Goal: Task Accomplishment & Management: Use online tool/utility

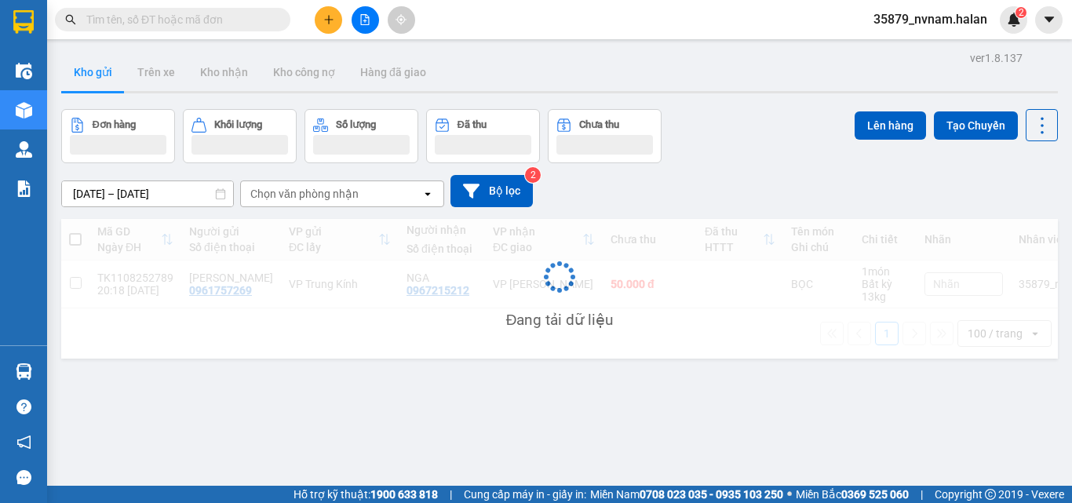
click at [156, 18] on input "text" at bounding box center [178, 19] width 185 height 17
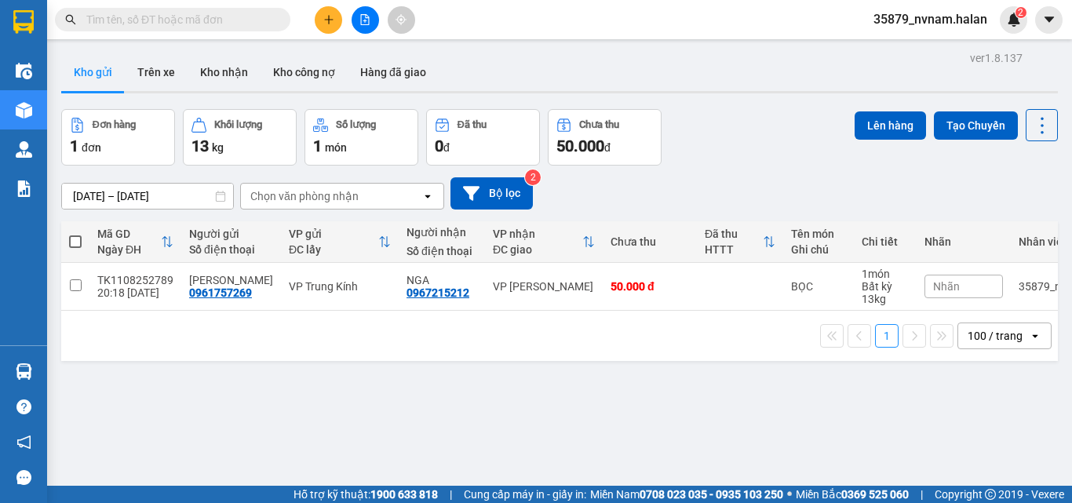
click at [156, 18] on input "text" at bounding box center [178, 19] width 185 height 17
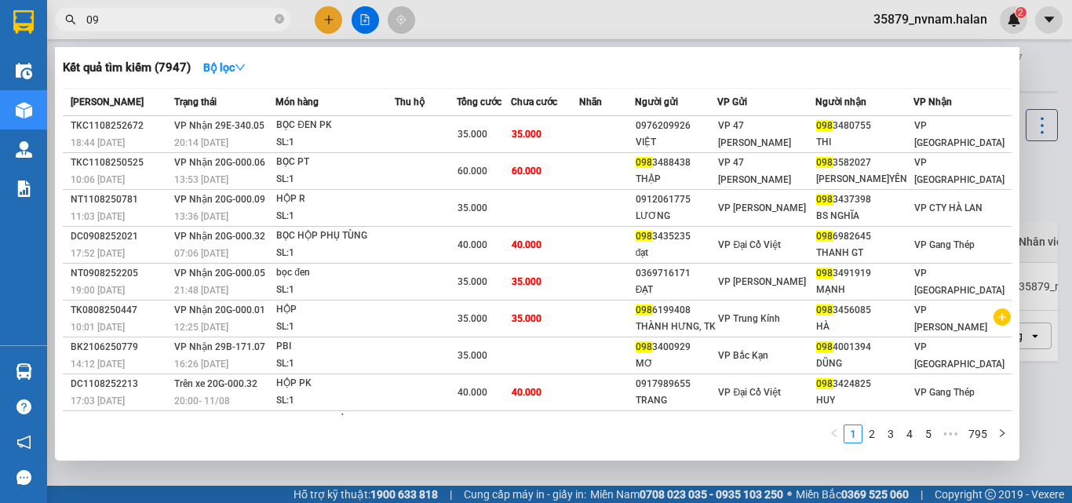
type input "0"
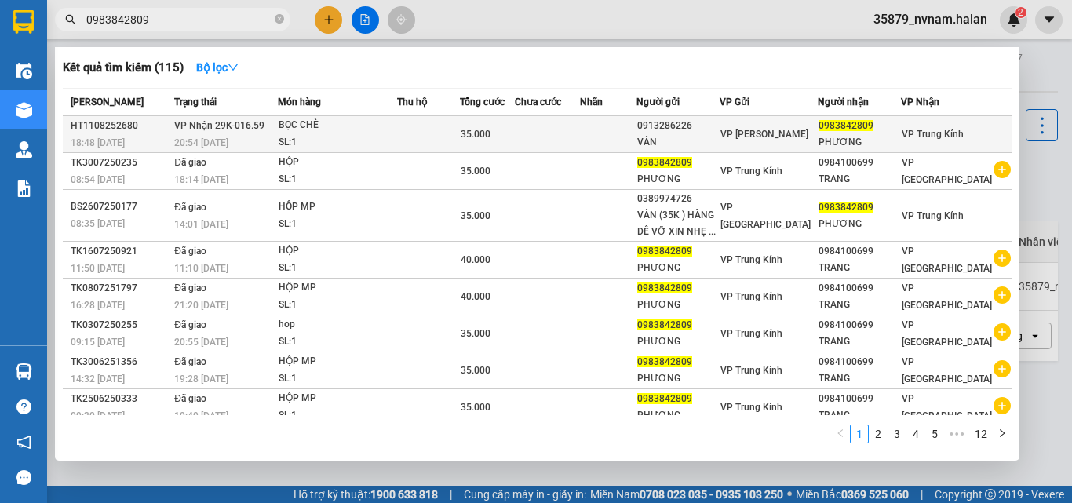
type input "0983842809"
click at [345, 142] on div "SL: 1" at bounding box center [338, 142] width 118 height 17
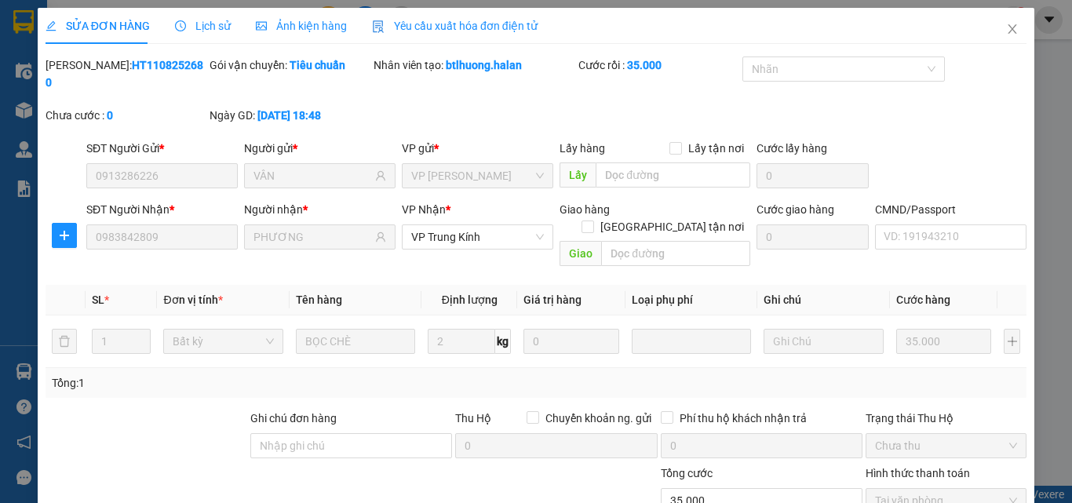
type input "0913286226"
type input "VÂN"
type input "0983842809"
type input "PHƯƠNG"
type input "35.000"
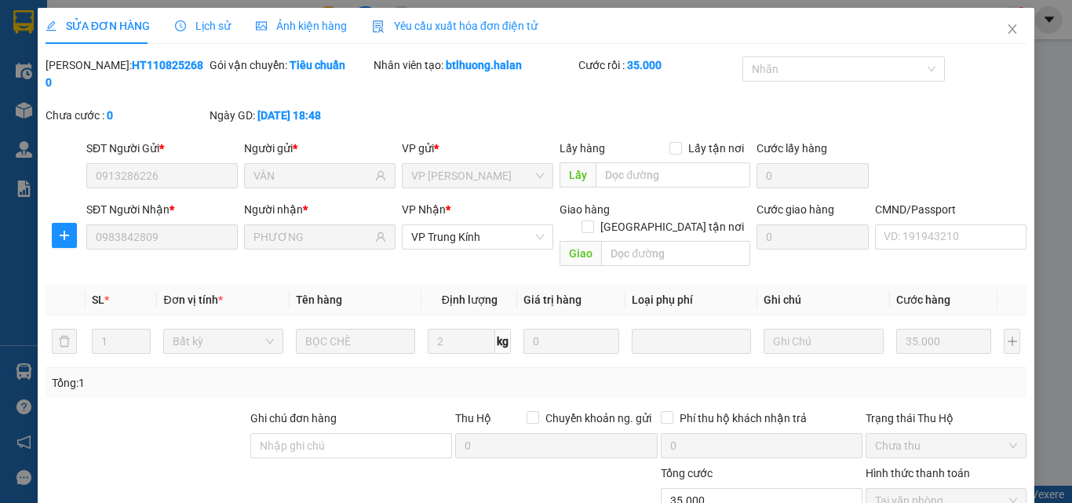
scroll to position [112, 0]
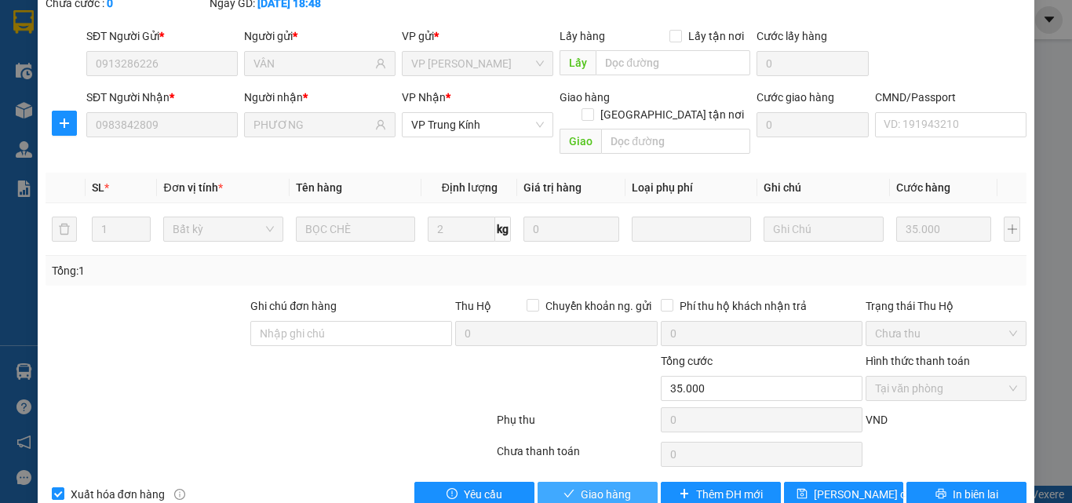
click at [601, 476] on button "Giao hàng" at bounding box center [598, 494] width 120 height 25
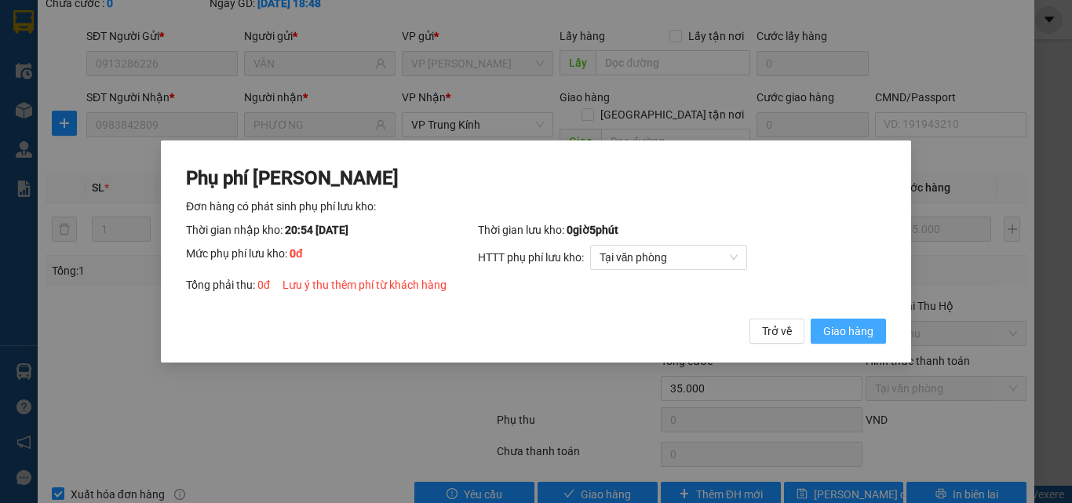
click at [877, 331] on button "Giao hàng" at bounding box center [848, 331] width 75 height 25
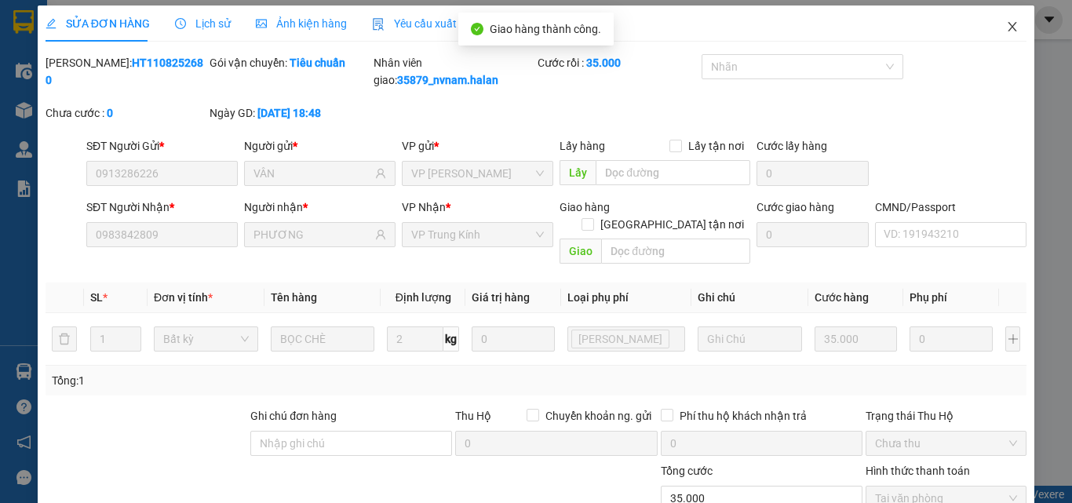
scroll to position [0, 0]
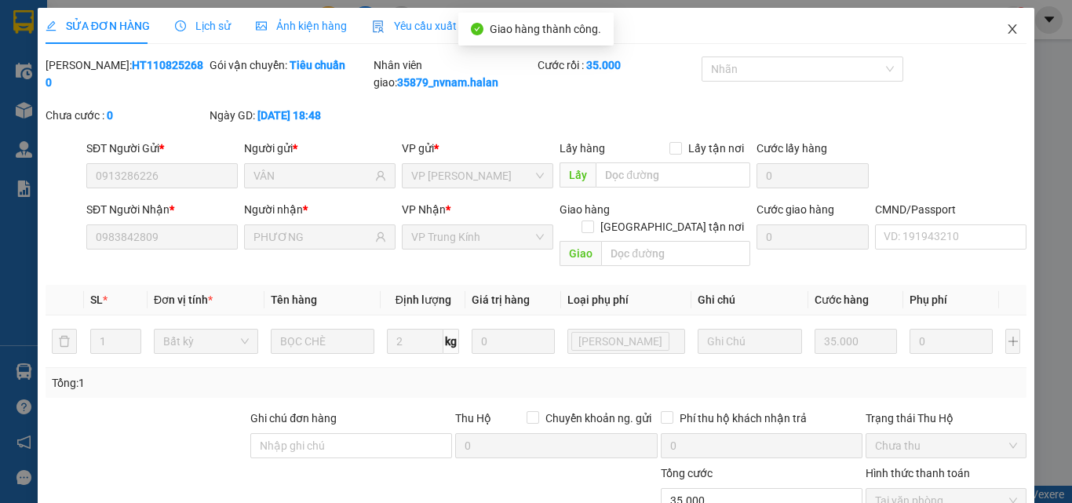
click at [1000, 23] on span "Close" at bounding box center [1013, 30] width 44 height 44
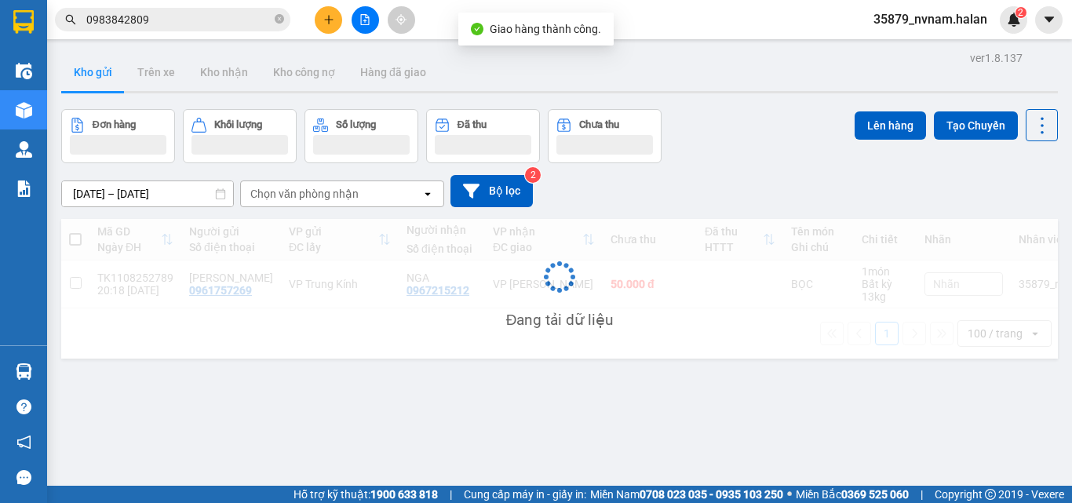
click at [203, 21] on input "0983842809" at bounding box center [178, 19] width 185 height 17
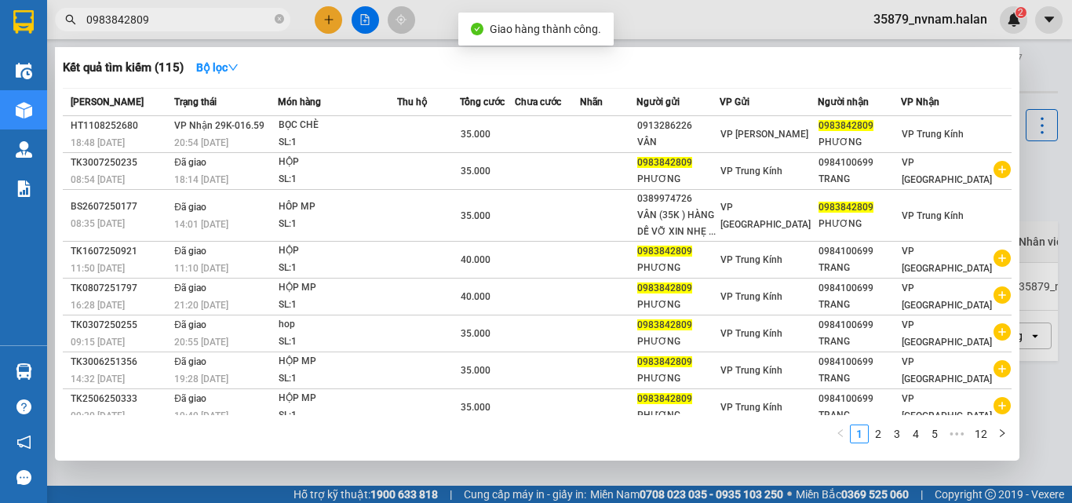
click at [203, 21] on input "0983842809" at bounding box center [178, 19] width 185 height 17
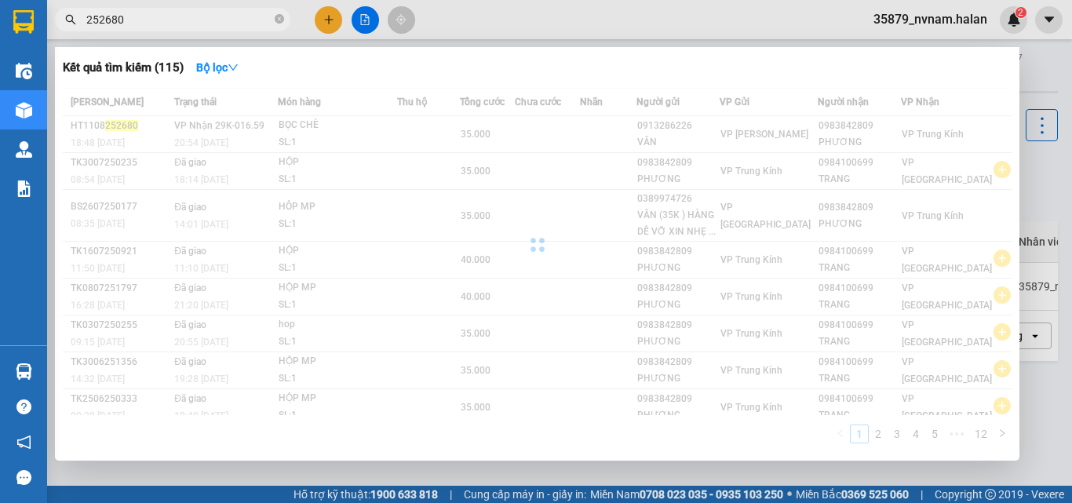
click at [203, 22] on input "252680" at bounding box center [178, 19] width 185 height 17
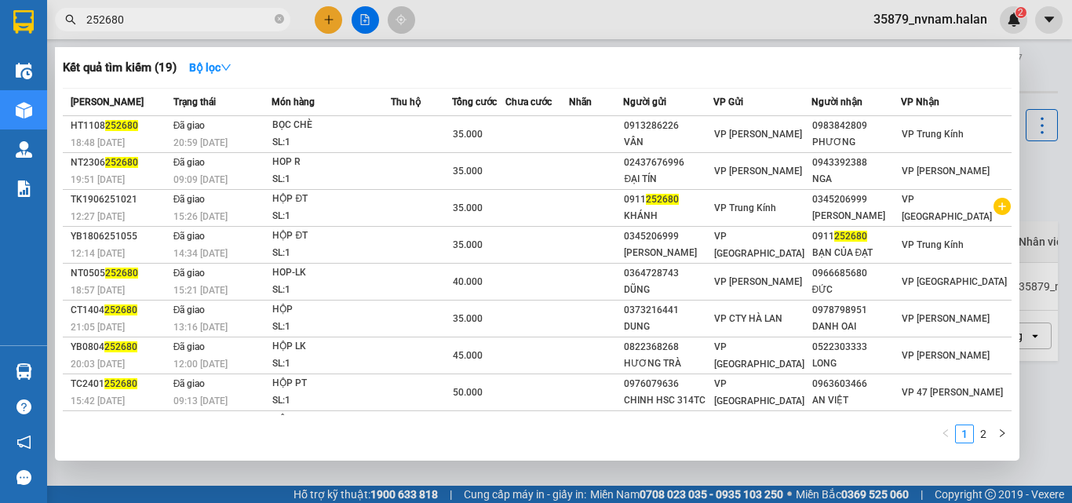
click at [203, 22] on input "252680" at bounding box center [178, 19] width 185 height 17
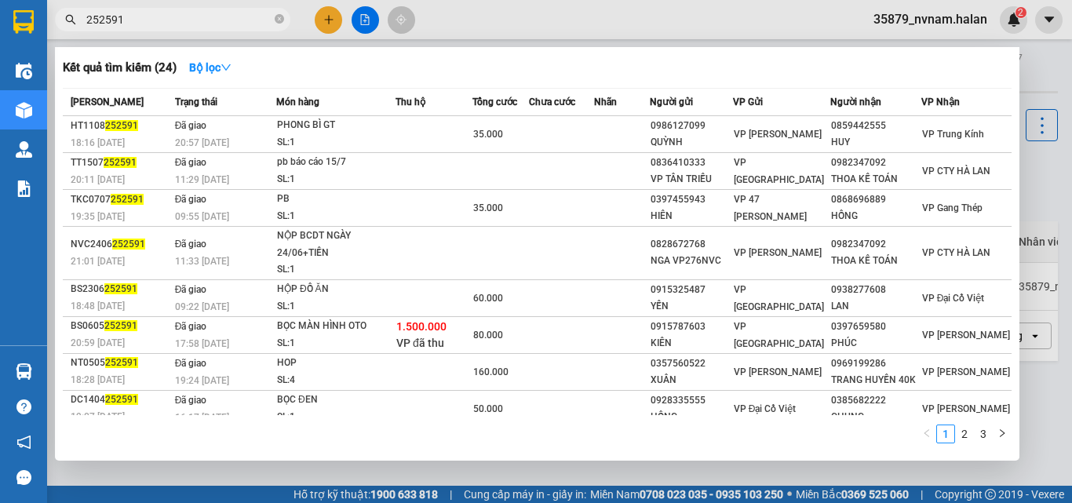
click at [203, 22] on input "252591" at bounding box center [178, 19] width 185 height 17
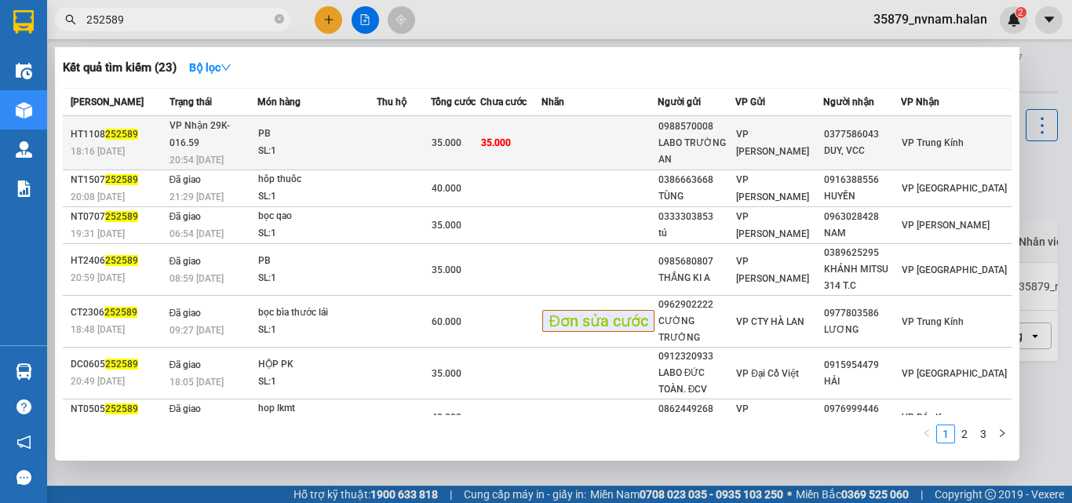
type input "252589"
click at [325, 133] on div "PB" at bounding box center [317, 134] width 118 height 17
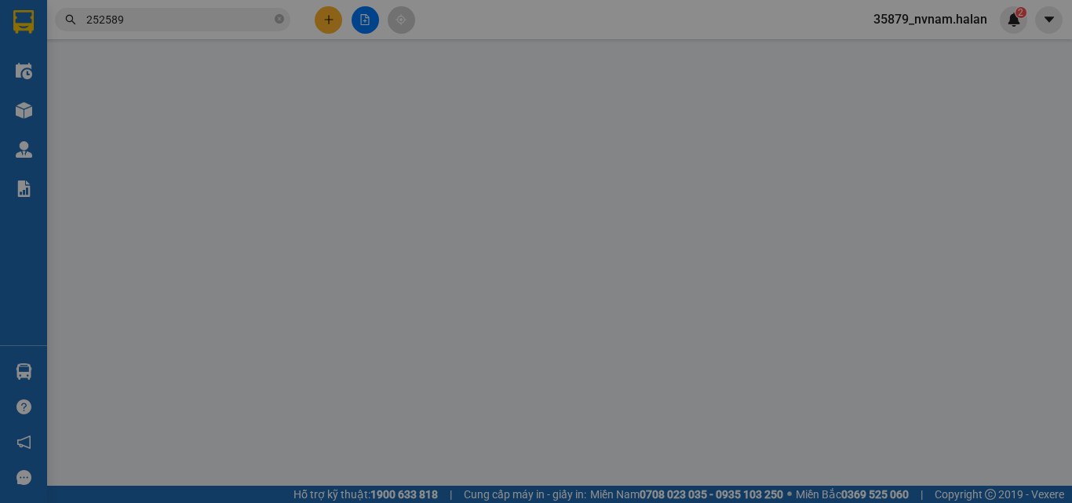
type input "0988570008"
type input "LABO TRƯỜNG AN"
type input "0377586043"
type input "DUY, VCC"
type input "35.000"
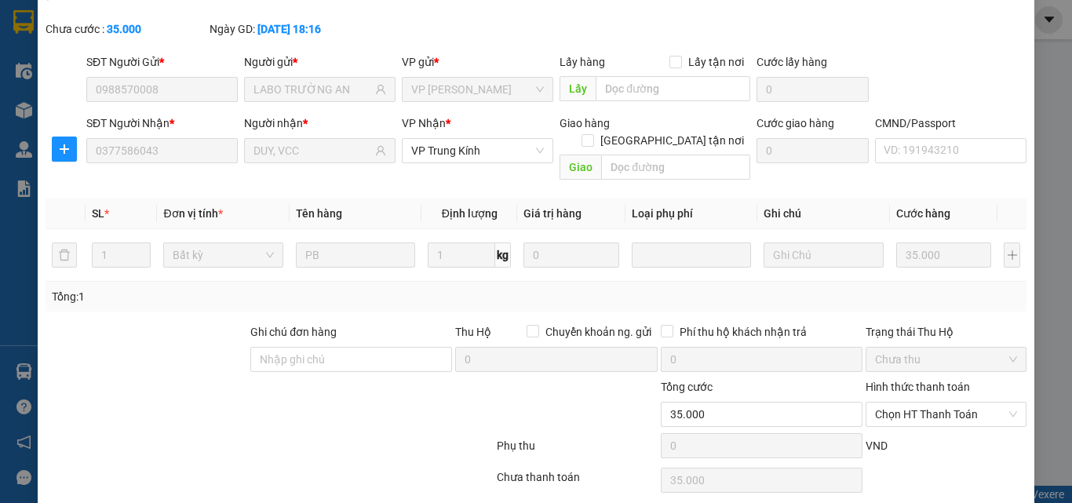
scroll to position [112, 0]
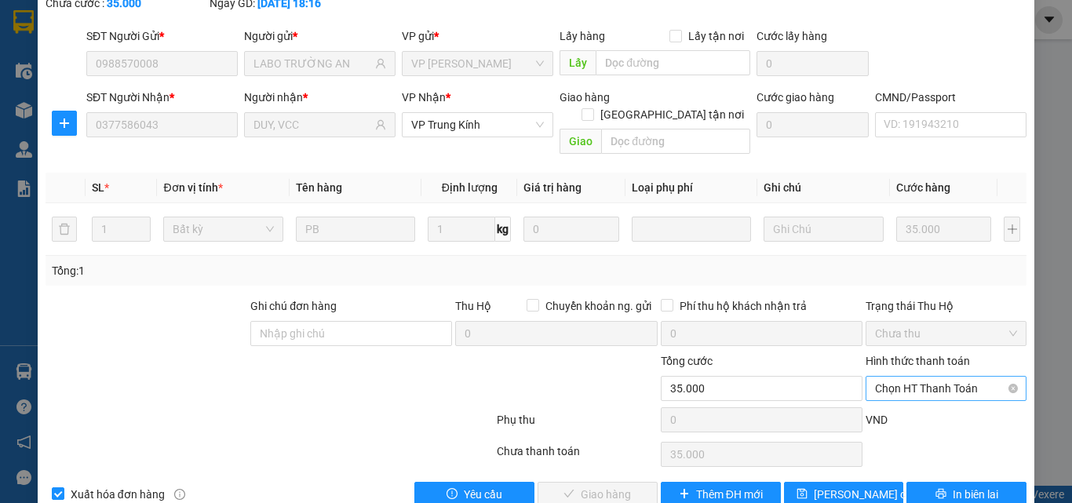
click at [926, 377] on span "Chọn HT Thanh Toán" at bounding box center [946, 389] width 142 height 24
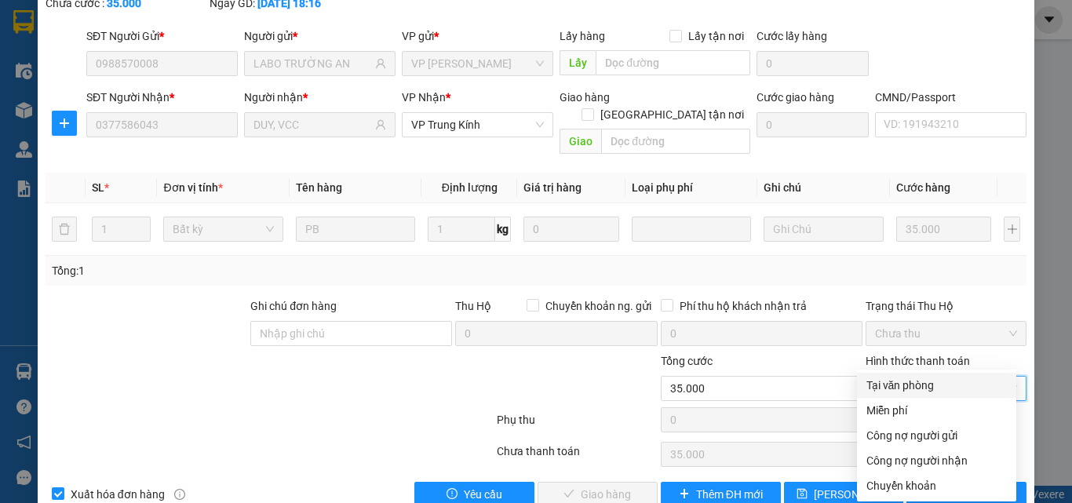
click at [924, 383] on div "Tại văn phòng" at bounding box center [937, 385] width 141 height 17
type input "0"
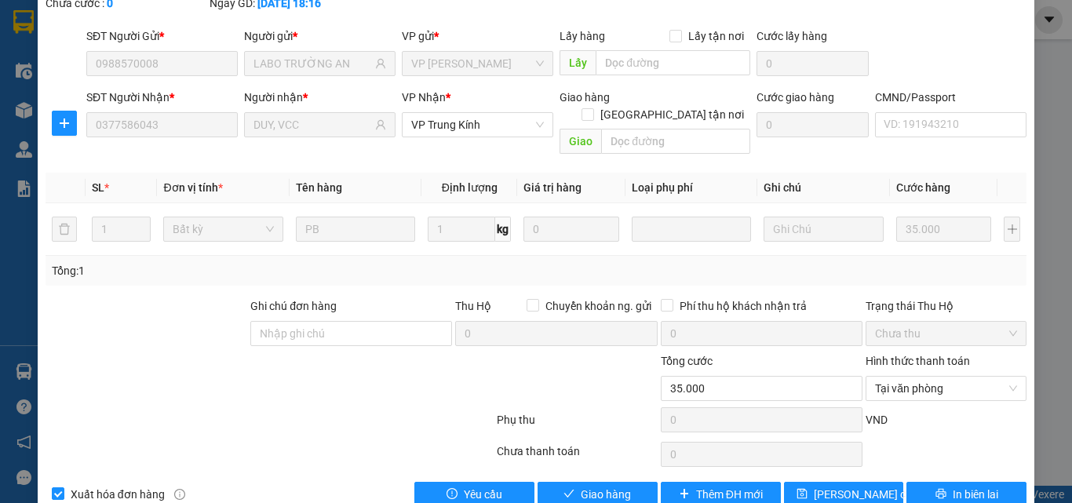
click at [596, 476] on div "SỬA ĐƠN HÀNG Lịch sử Ảnh kiện hàng Yêu cầu xuất hóa đơn điện tử Total Paid Fee …" at bounding box center [536, 207] width 997 height 623
click at [602, 476] on span "Giao hàng" at bounding box center [606, 494] width 50 height 17
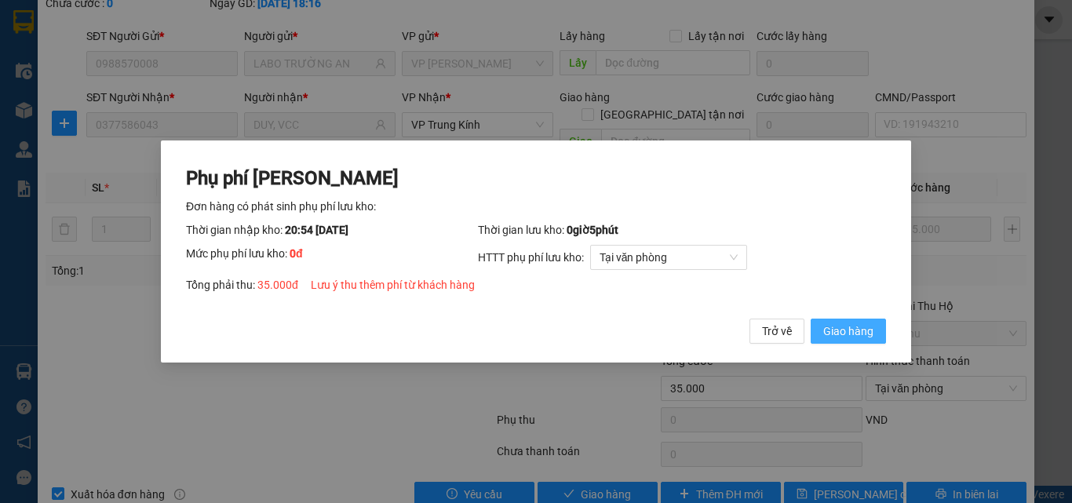
click at [860, 328] on span "Giao hàng" at bounding box center [849, 331] width 50 height 17
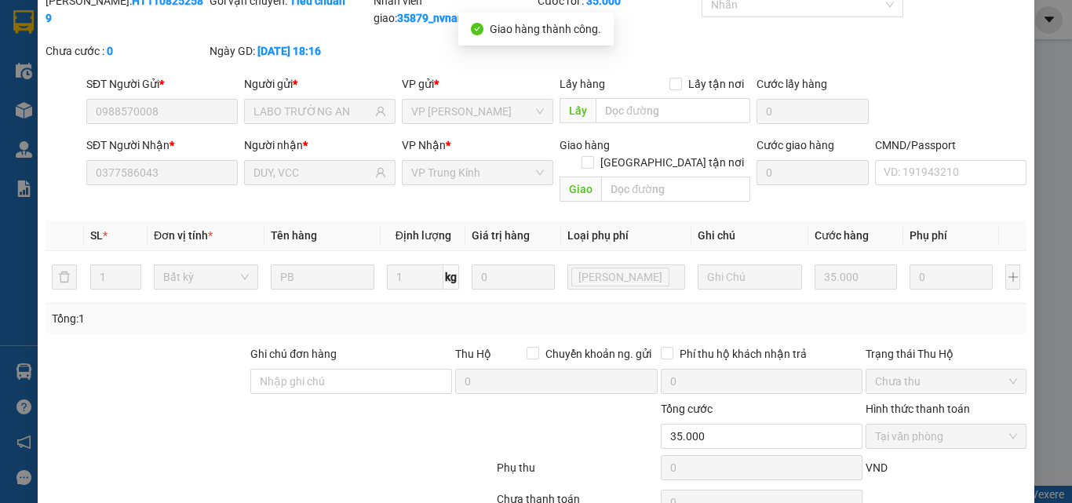
scroll to position [0, 0]
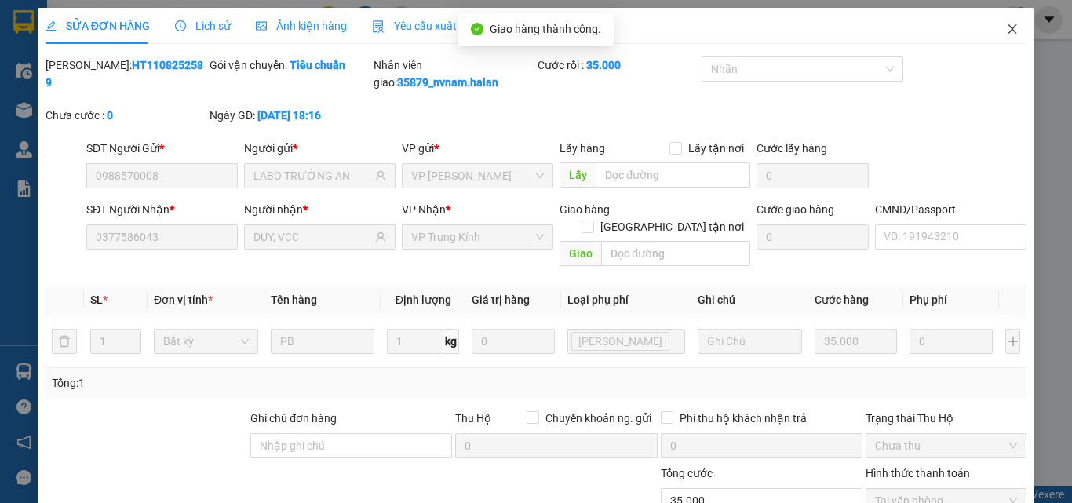
drag, startPoint x: 1000, startPoint y: 26, endPoint x: 228, endPoint y: 0, distance: 773.0
click at [1007, 26] on icon "close" at bounding box center [1013, 29] width 13 height 13
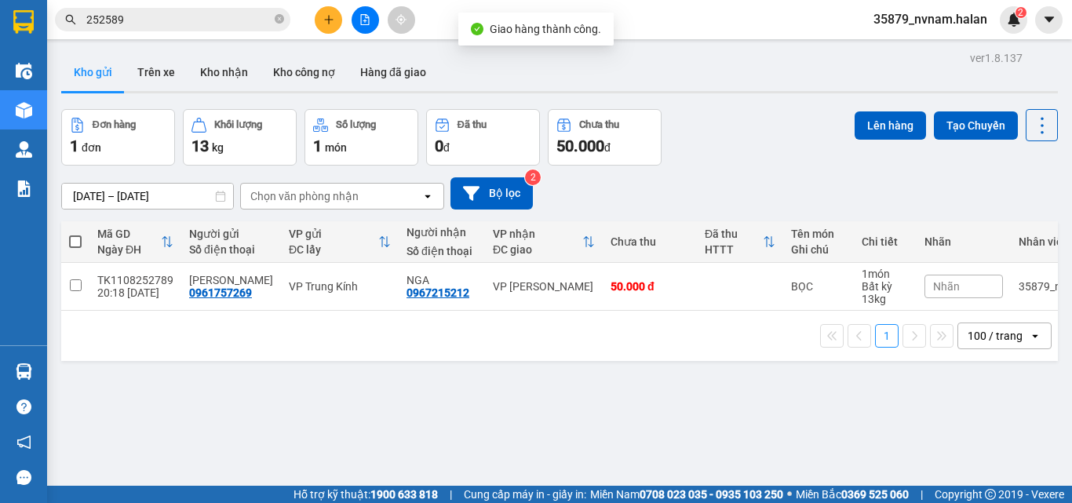
click at [191, 26] on input "252589" at bounding box center [178, 19] width 185 height 17
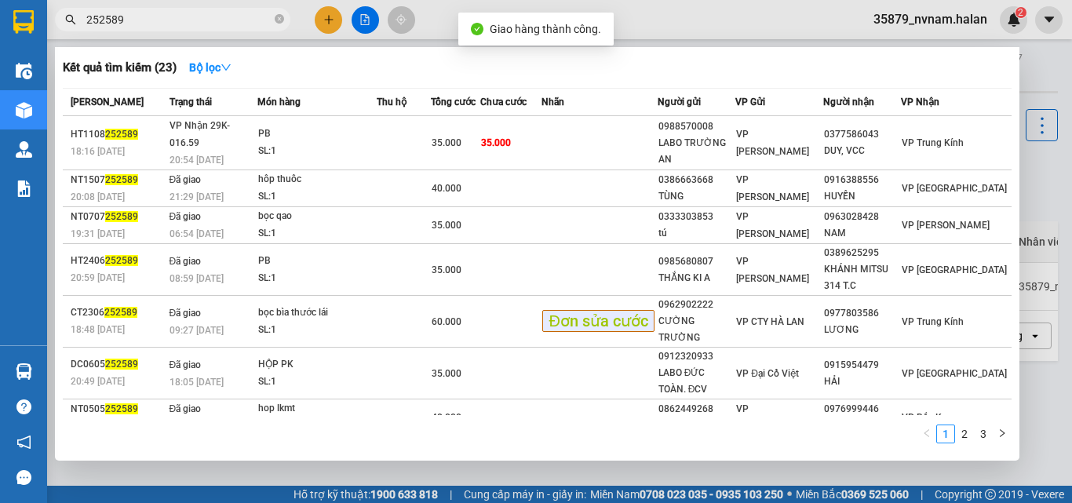
click at [191, 26] on input "252589" at bounding box center [178, 19] width 185 height 17
click at [188, 24] on input "252589" at bounding box center [178, 19] width 185 height 17
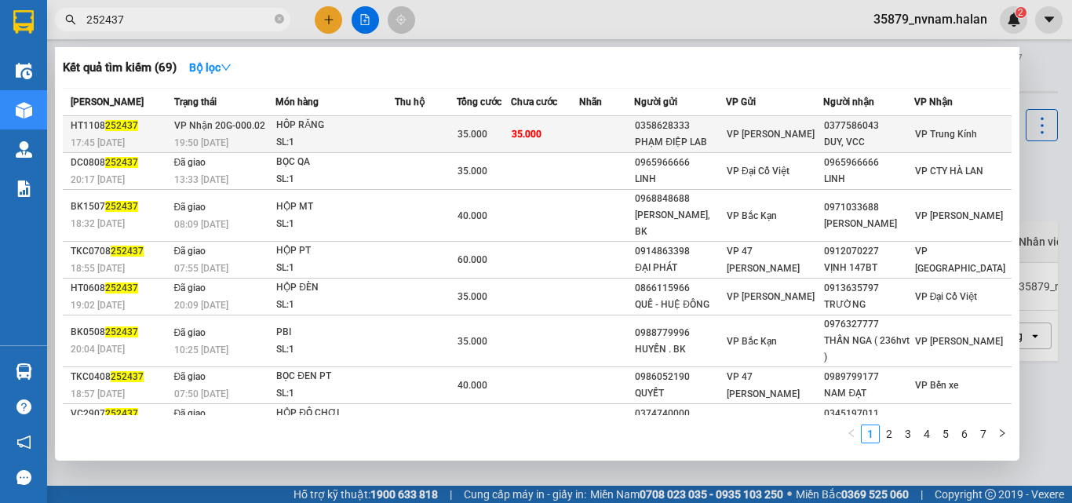
type input "252437"
click at [368, 132] on div "HÔP RĂNG" at bounding box center [335, 125] width 118 height 17
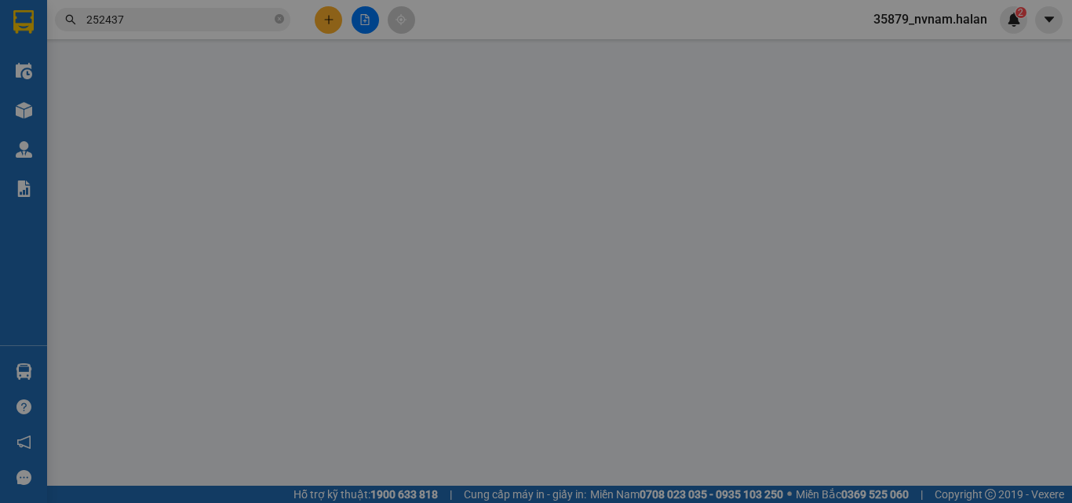
type input "0358628333"
type input "PHẠM ĐIỆP LAB"
type input "0377586043"
type input "DUY, VCC"
type input "35.000"
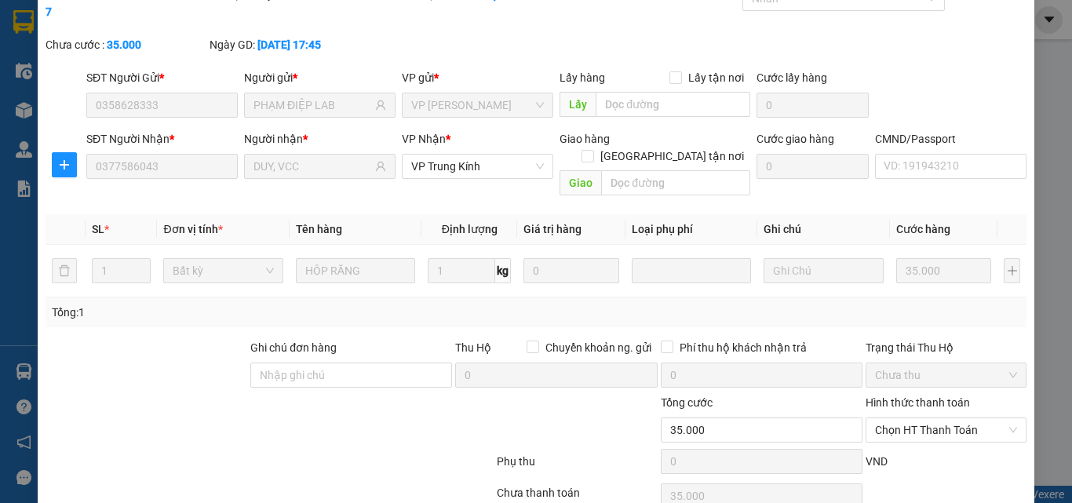
scroll to position [112, 0]
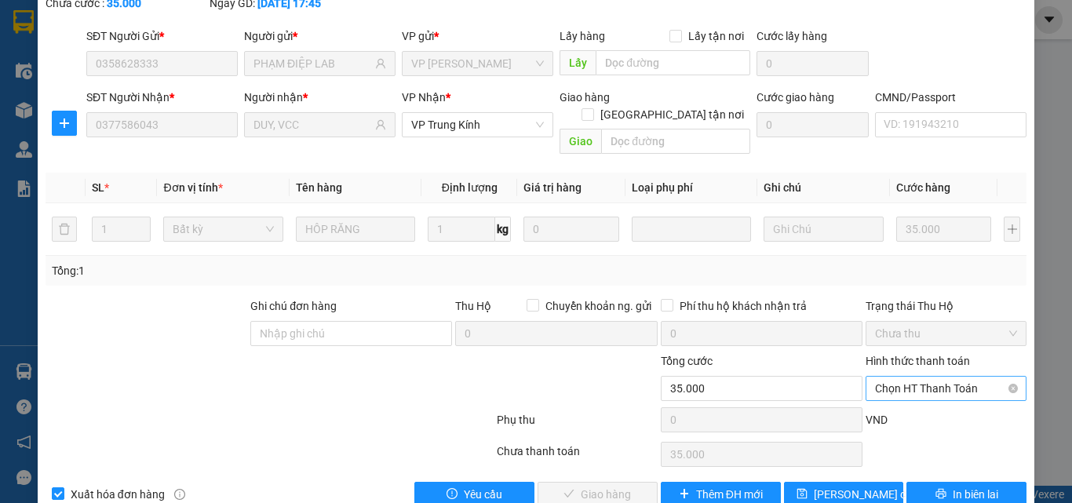
click at [952, 377] on span "Chọn HT Thanh Toán" at bounding box center [946, 389] width 142 height 24
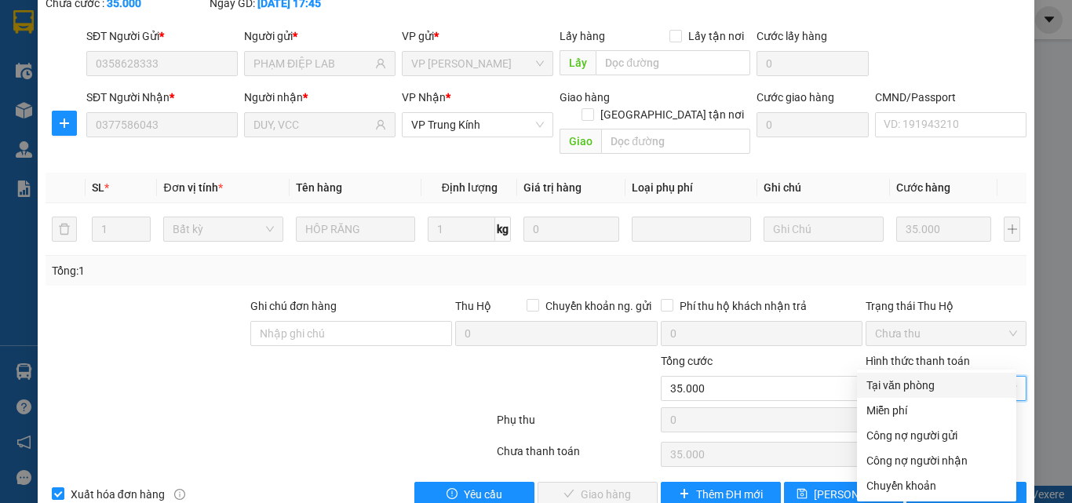
drag, startPoint x: 954, startPoint y: 380, endPoint x: 670, endPoint y: 392, distance: 284.5
click at [949, 380] on div "Tại văn phòng" at bounding box center [937, 385] width 141 height 17
type input "0"
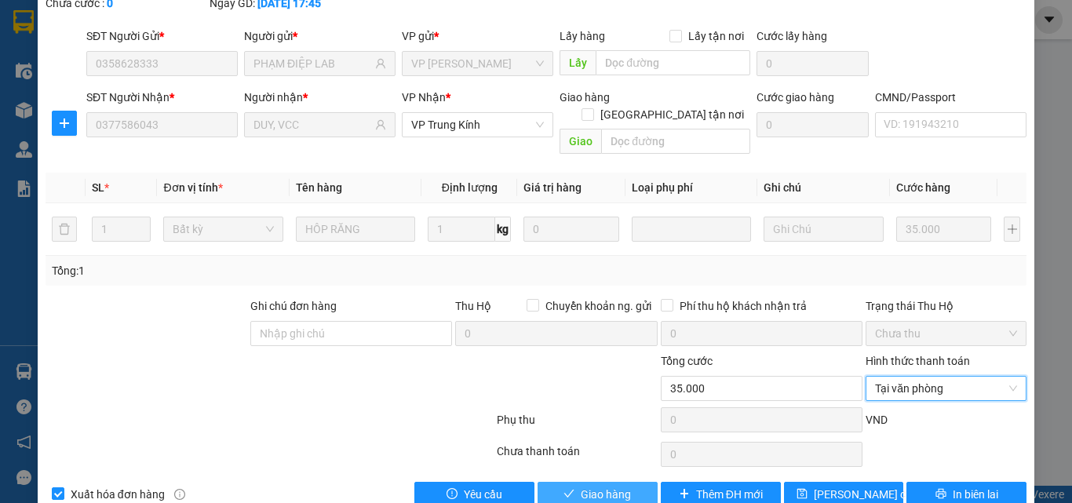
click at [605, 476] on span "Giao hàng" at bounding box center [606, 494] width 50 height 17
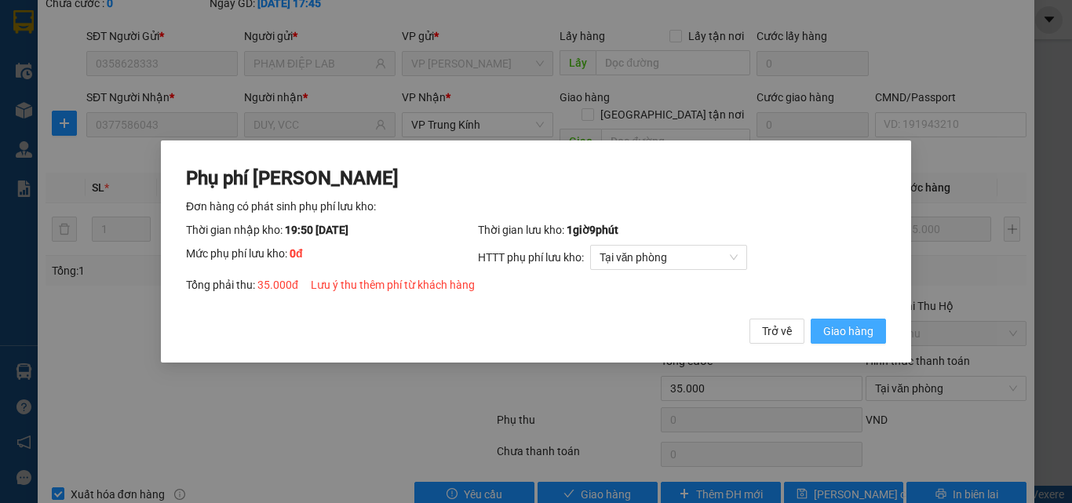
click at [838, 323] on span "Giao hàng" at bounding box center [849, 331] width 50 height 17
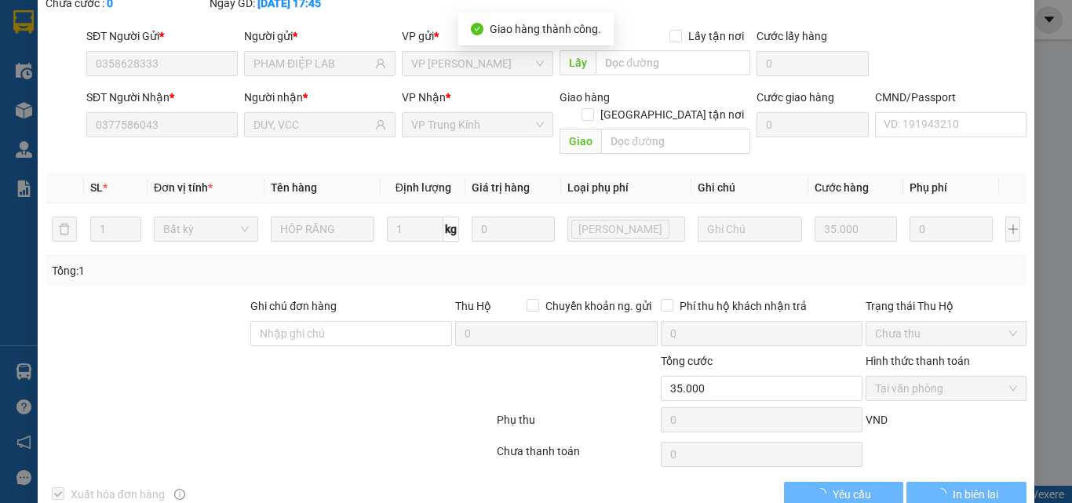
scroll to position [17, 0]
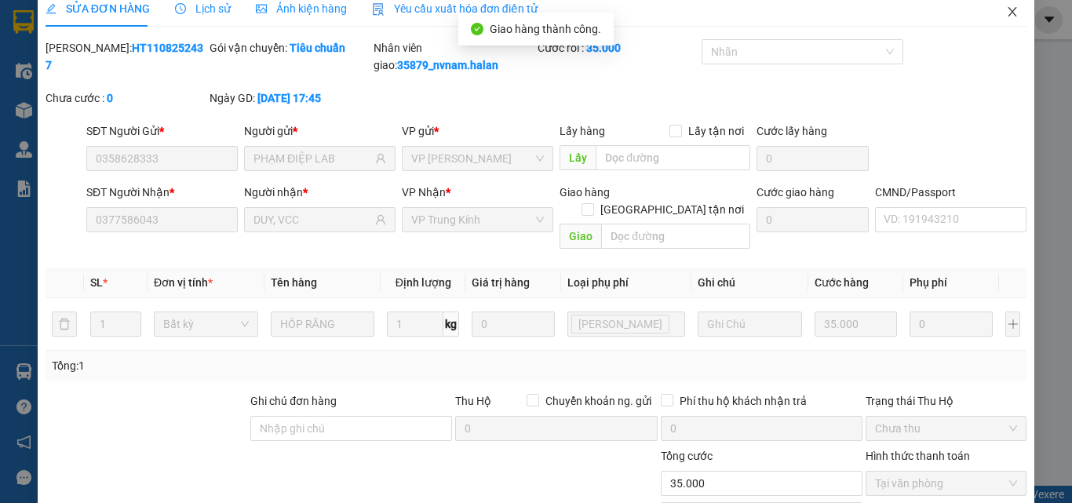
click at [1007, 24] on span "Close" at bounding box center [1013, 13] width 44 height 44
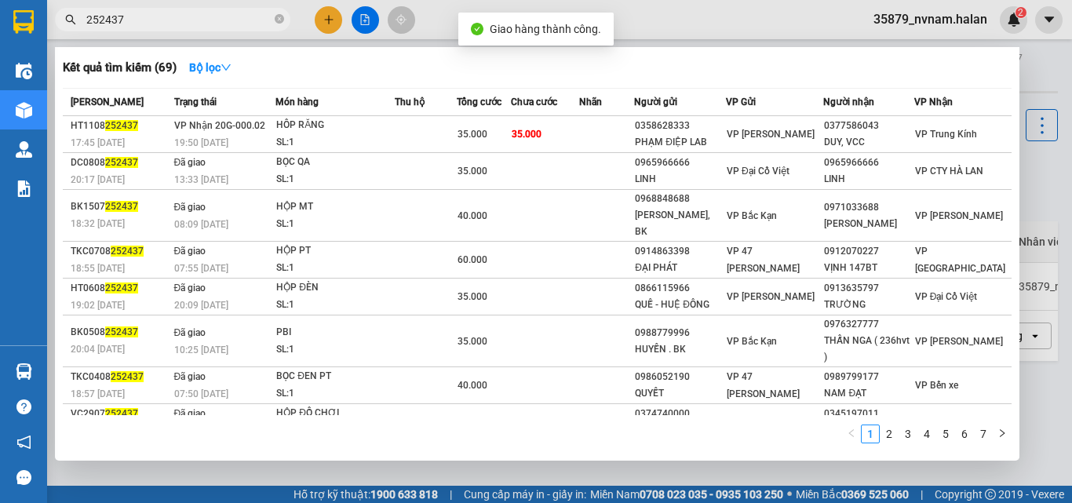
click at [209, 28] on span "252437" at bounding box center [173, 20] width 236 height 24
click at [213, 20] on input "252437" at bounding box center [178, 19] width 185 height 17
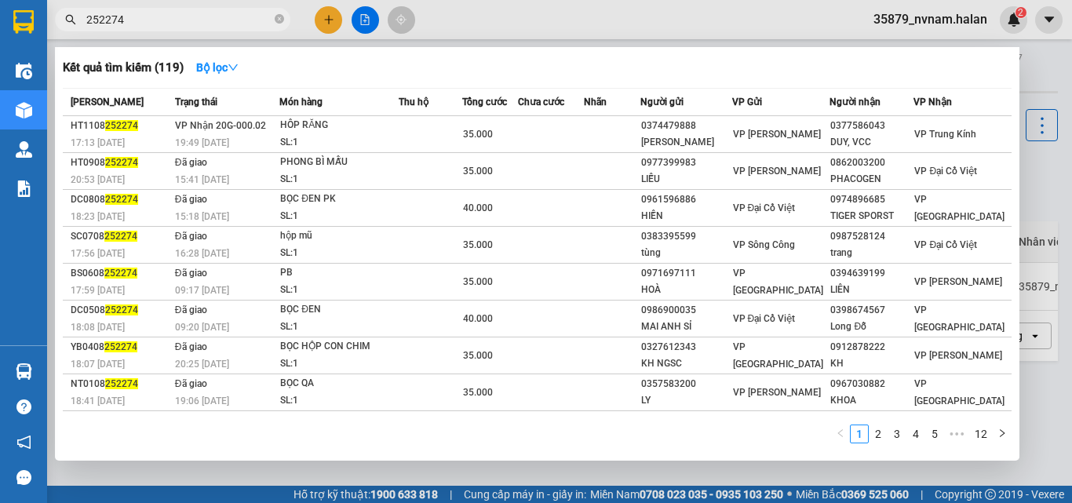
type input "252274"
drag, startPoint x: 340, startPoint y: 101, endPoint x: 371, endPoint y: 127, distance: 40.1
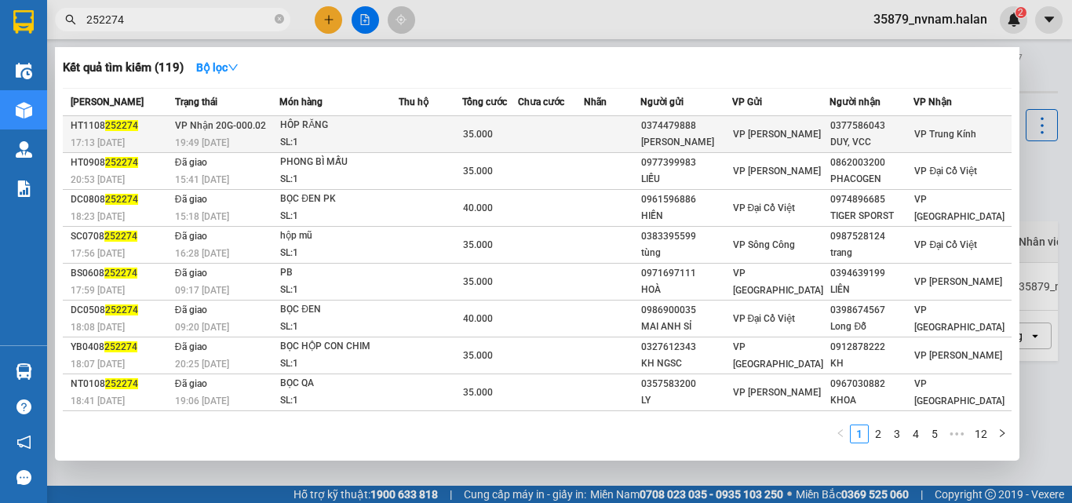
click at [371, 127] on div "HÔP RĂNG" at bounding box center [339, 125] width 118 height 17
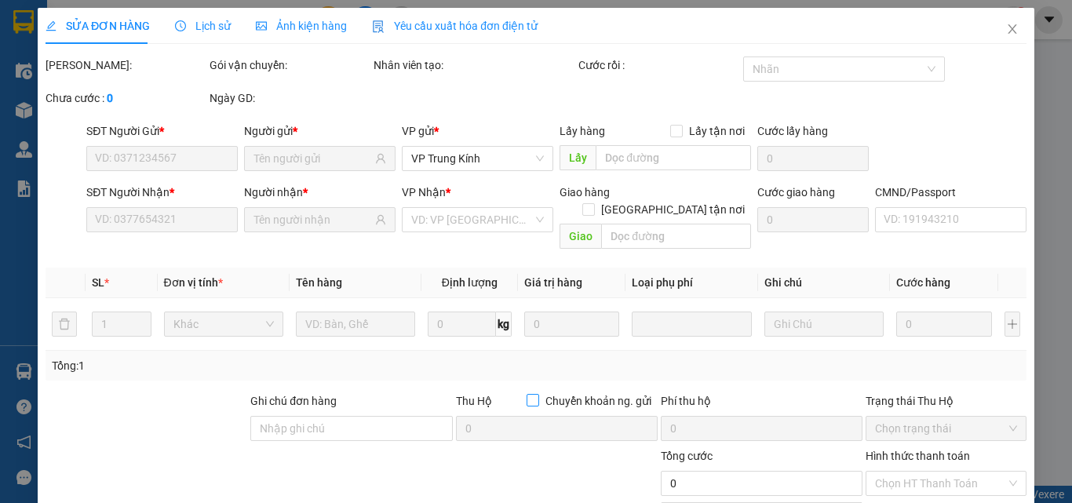
type input "0374479888"
type input "[PERSON_NAME]"
type input "0377586043"
type input "DUY, VCC"
type input "35.000"
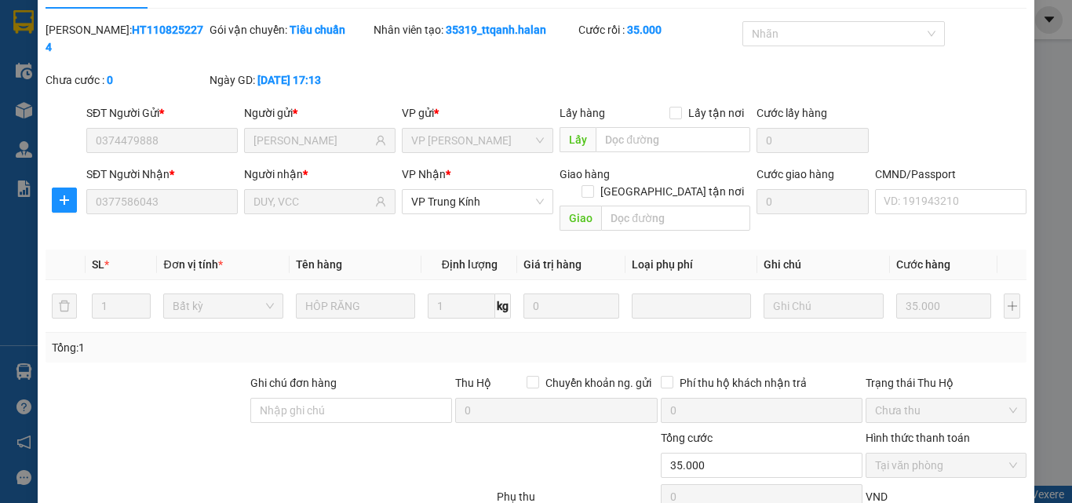
scroll to position [112, 0]
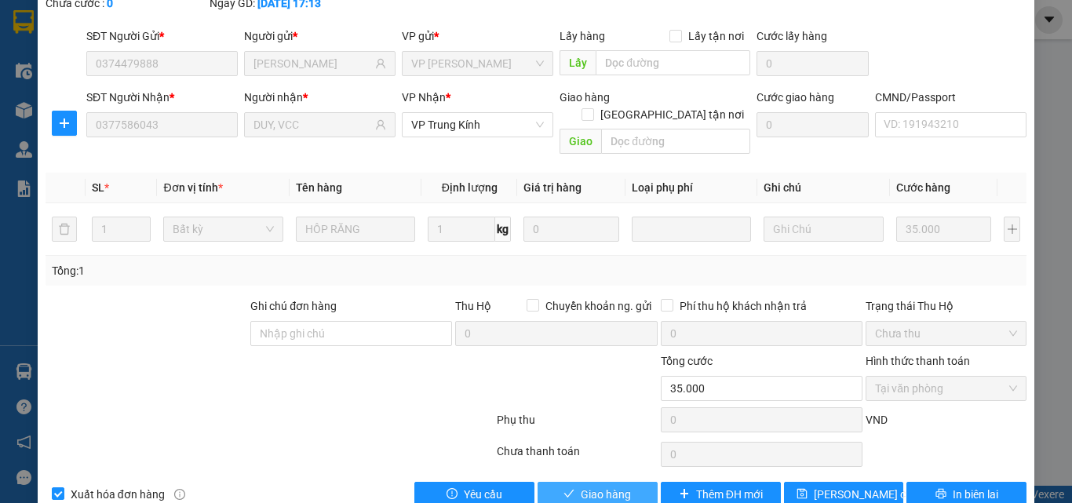
click at [620, 476] on span "Giao hàng" at bounding box center [606, 494] width 50 height 17
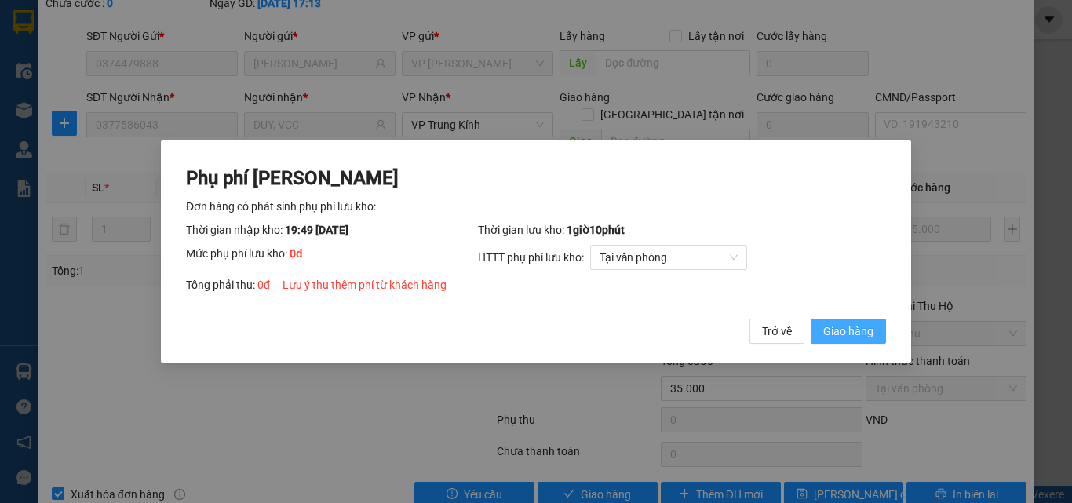
click at [853, 338] on span "Giao hàng" at bounding box center [849, 331] width 50 height 17
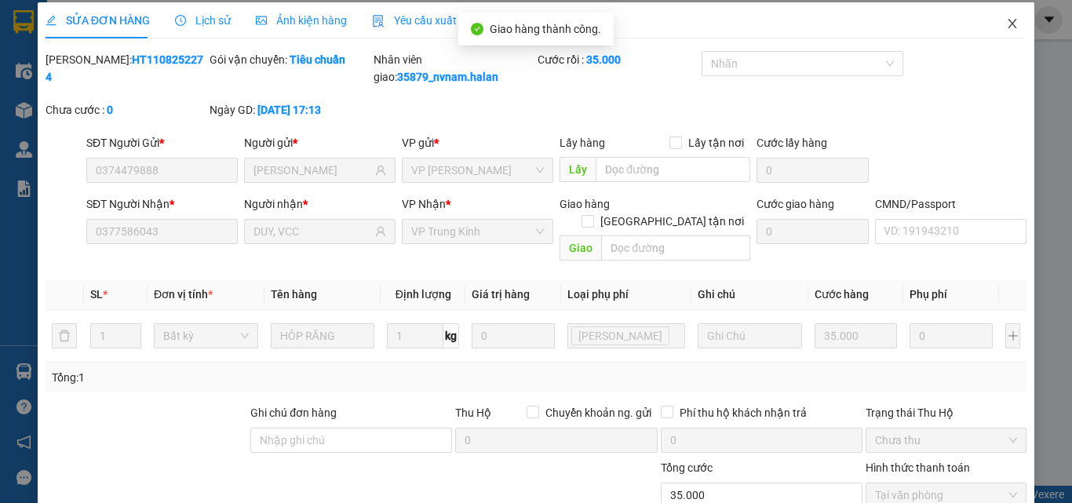
scroll to position [0, 0]
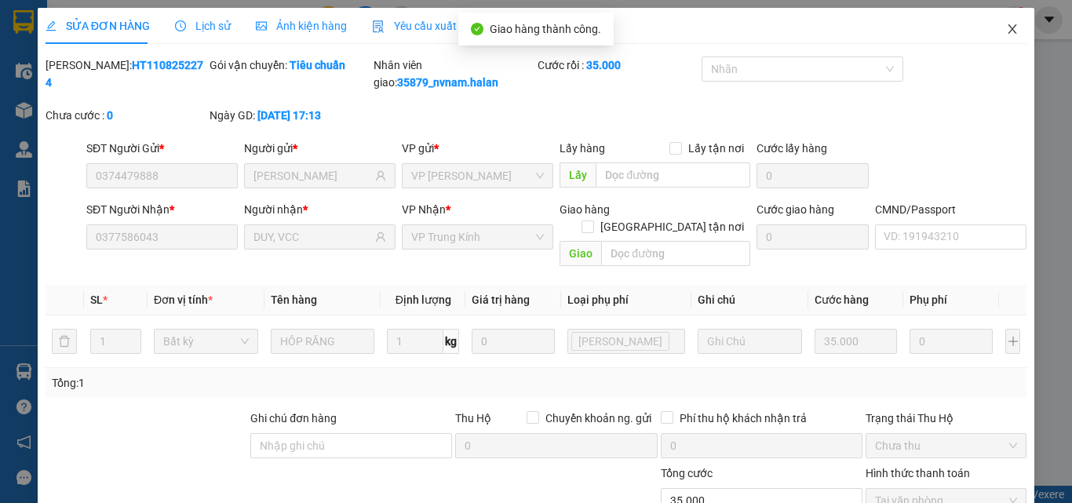
drag, startPoint x: 1014, startPoint y: 24, endPoint x: 367, endPoint y: 3, distance: 646.5
click at [1007, 24] on span "Close" at bounding box center [1013, 30] width 44 height 44
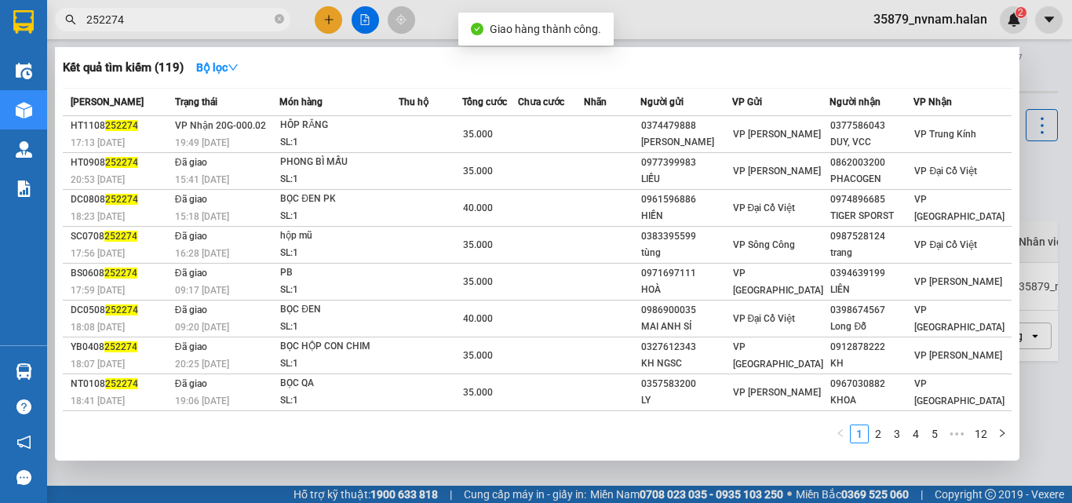
click at [135, 14] on input "252274" at bounding box center [178, 19] width 185 height 17
click at [136, 13] on input "252274" at bounding box center [178, 19] width 185 height 17
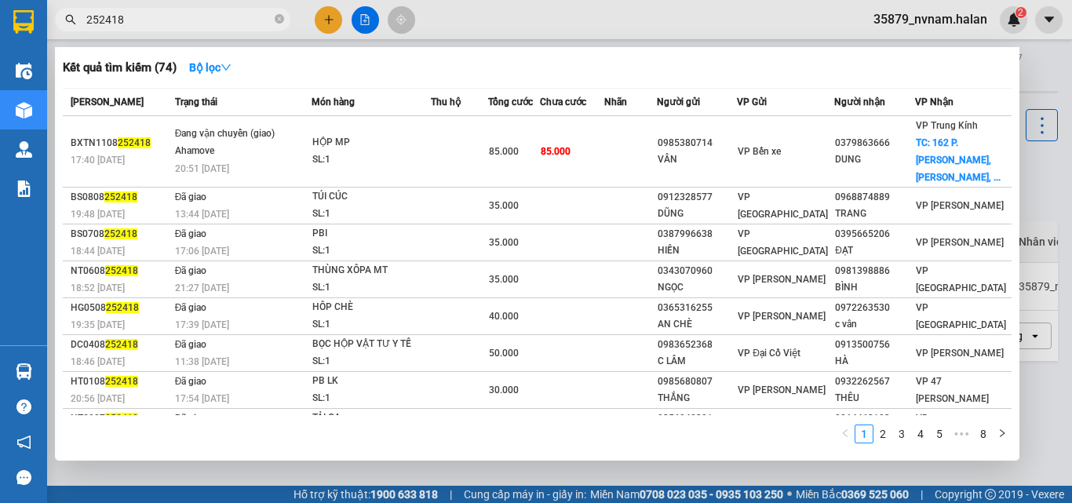
click at [136, 13] on input "252418" at bounding box center [178, 19] width 185 height 17
click at [196, 23] on input "252418" at bounding box center [178, 19] width 185 height 17
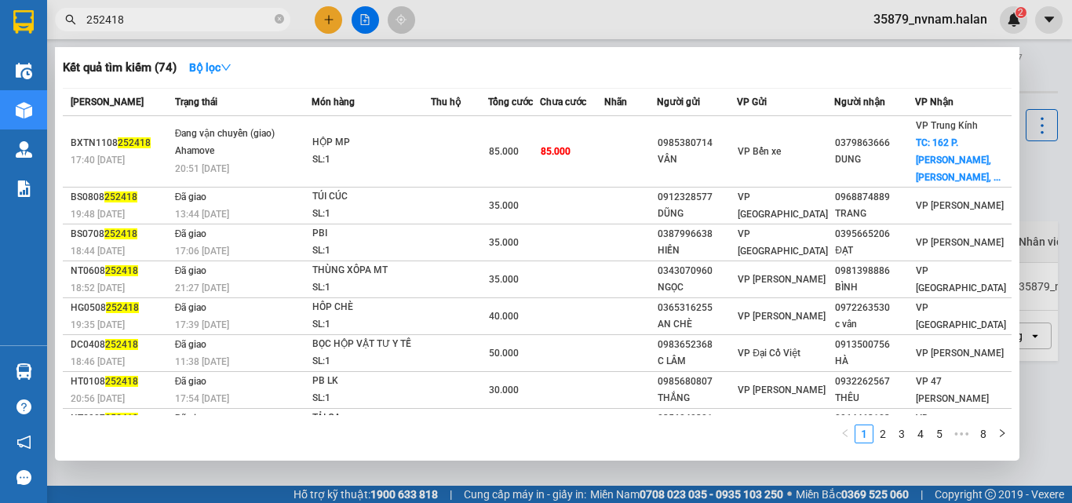
click at [196, 23] on input "252418" at bounding box center [178, 19] width 185 height 17
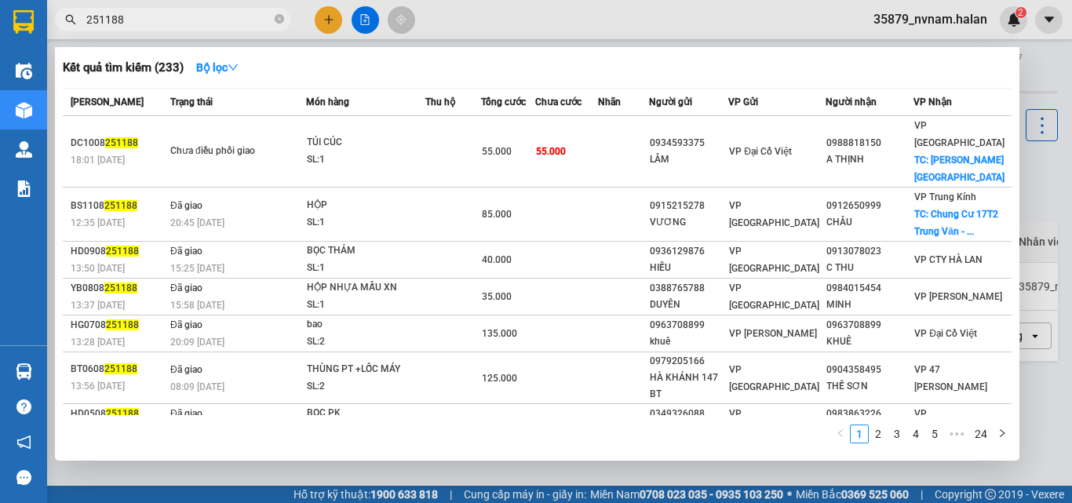
click at [188, 20] on input "251188" at bounding box center [178, 19] width 185 height 17
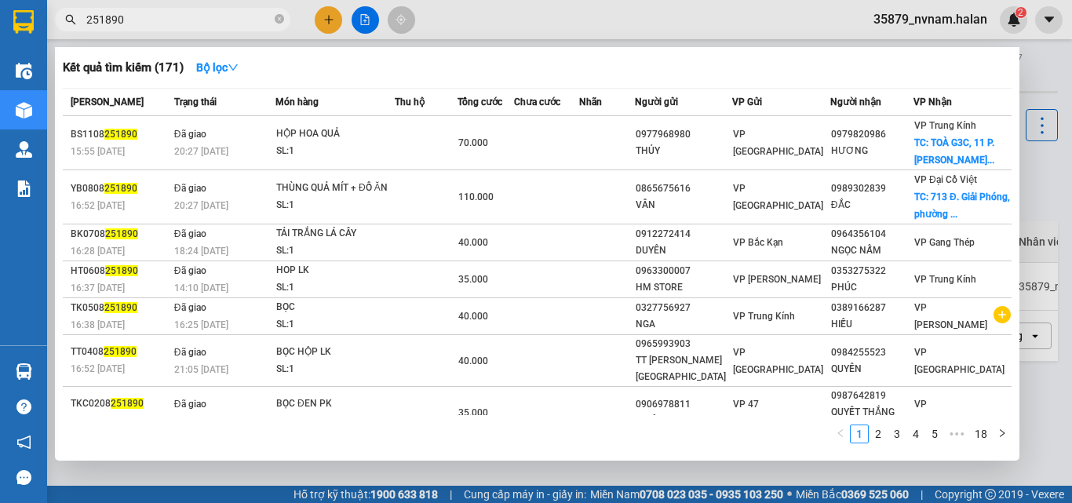
click at [188, 20] on input "251890" at bounding box center [178, 19] width 185 height 17
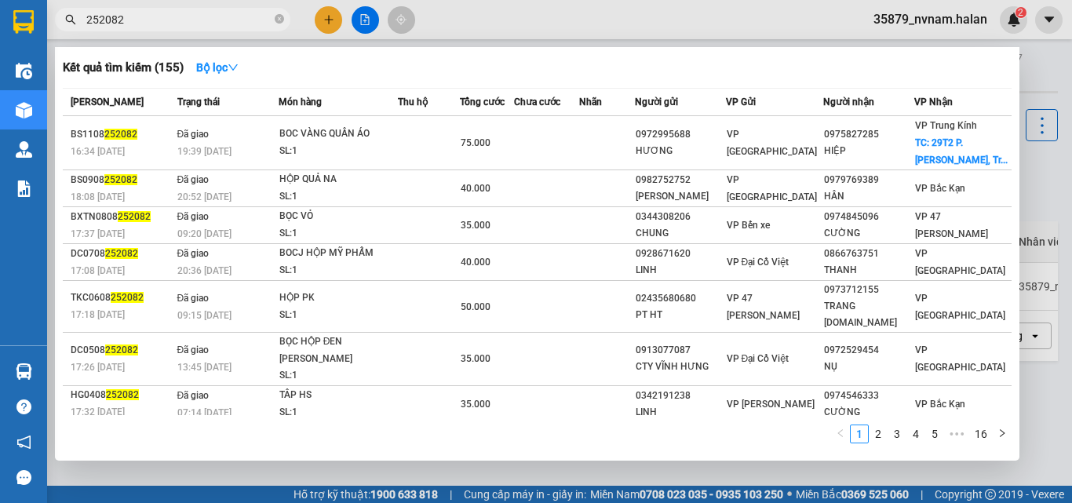
click at [188, 20] on input "252082" at bounding box center [178, 19] width 185 height 17
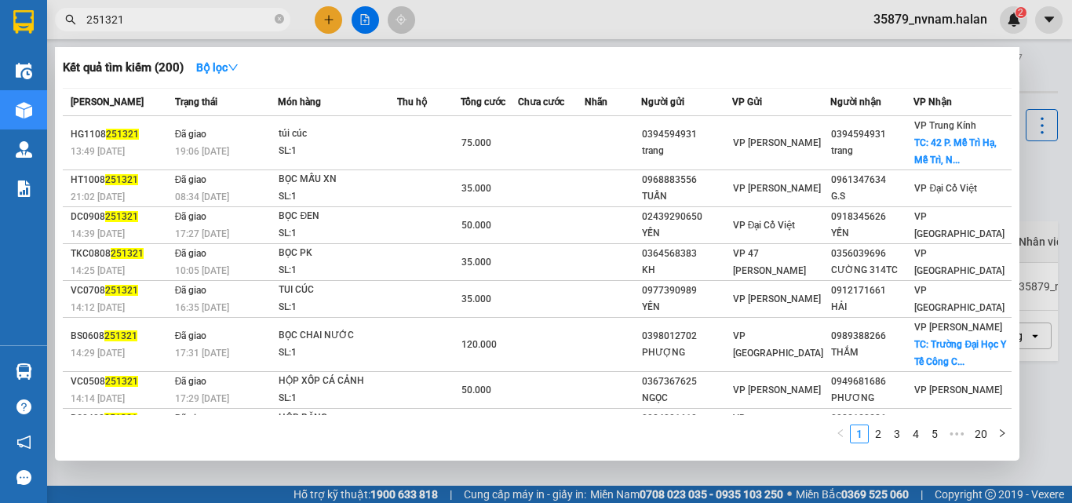
click at [188, 20] on input "251321" at bounding box center [178, 19] width 185 height 17
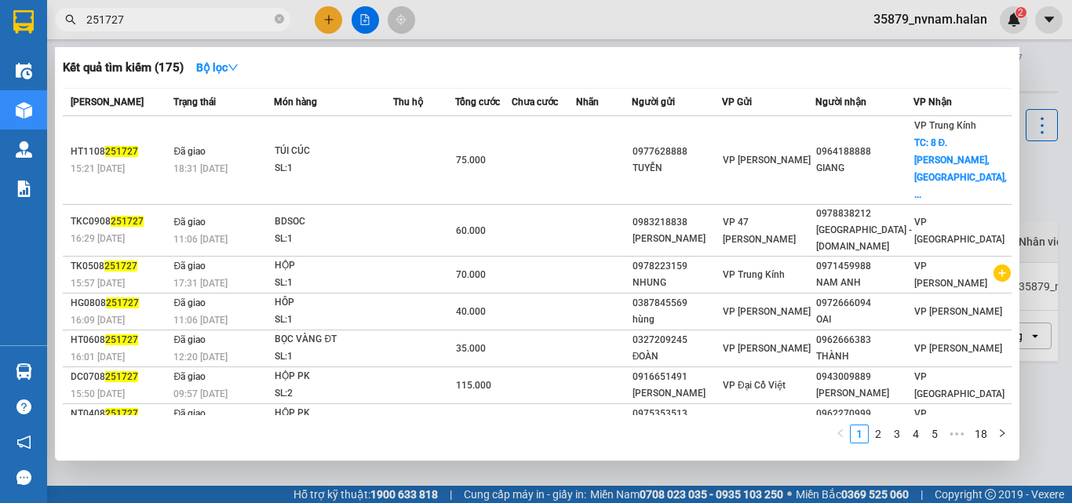
click at [475, 38] on div at bounding box center [536, 251] width 1072 height 503
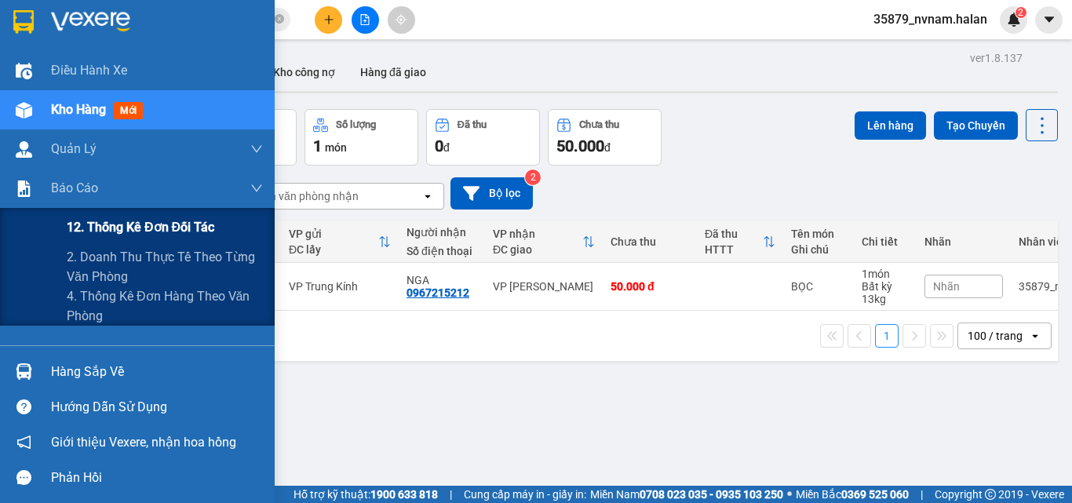
click at [80, 226] on span "12. Thống kê đơn đối tác" at bounding box center [141, 227] width 148 height 20
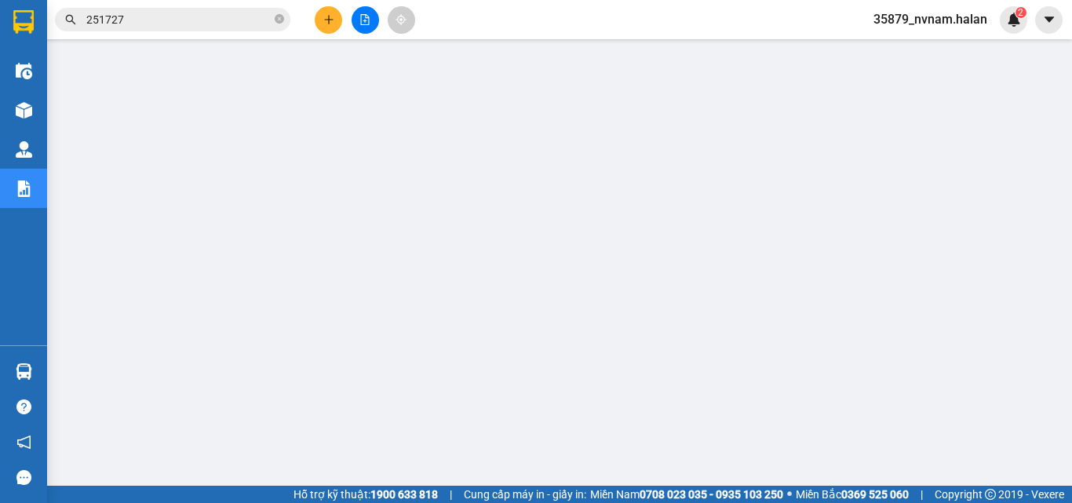
click at [181, 25] on input "251727" at bounding box center [178, 19] width 185 height 17
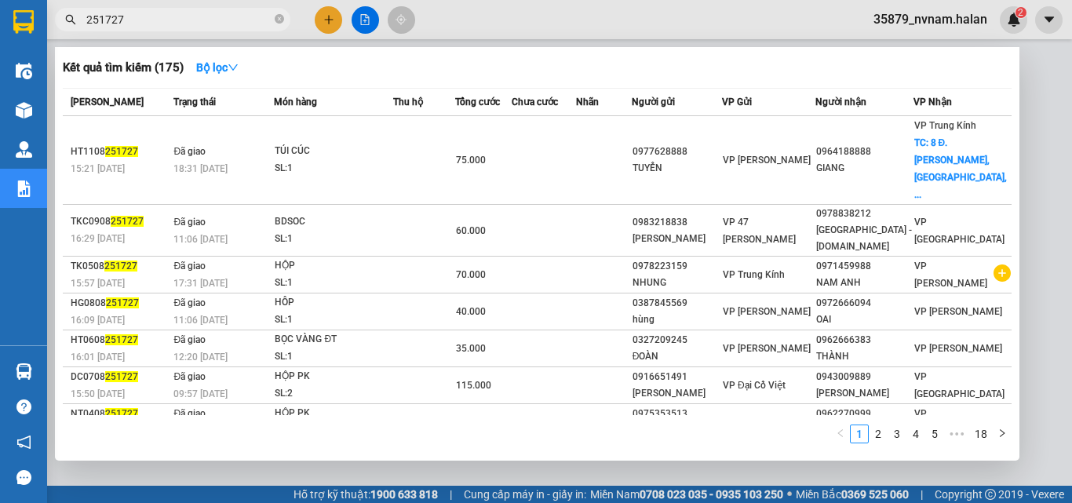
click at [181, 25] on input "251727" at bounding box center [178, 19] width 185 height 17
click at [536, 9] on div at bounding box center [536, 251] width 1072 height 503
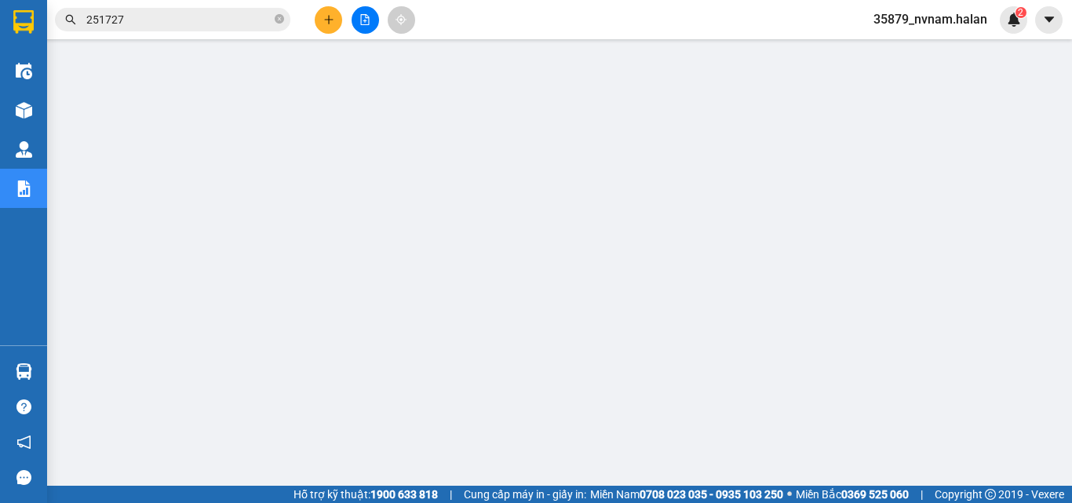
click at [252, 21] on input "251727" at bounding box center [178, 19] width 185 height 17
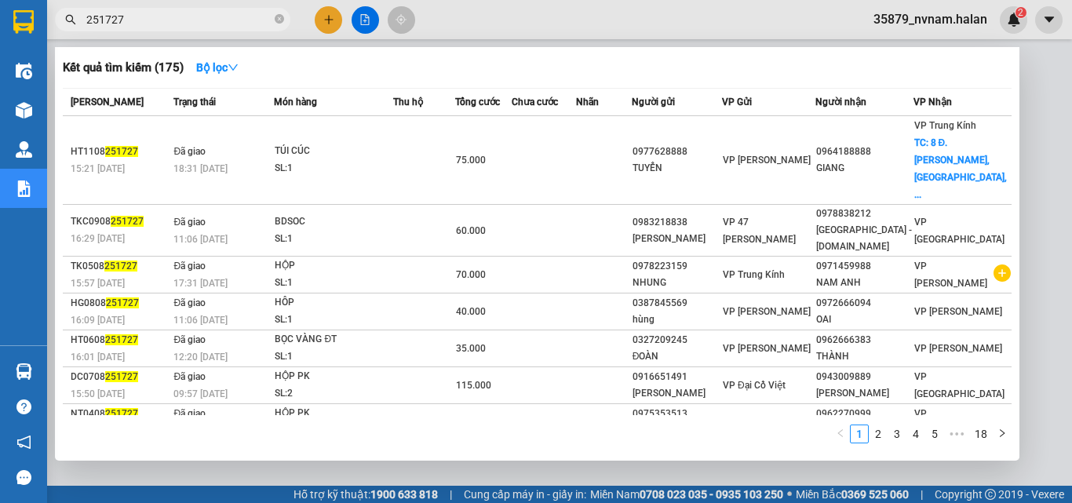
click at [252, 21] on input "251727" at bounding box center [178, 19] width 185 height 17
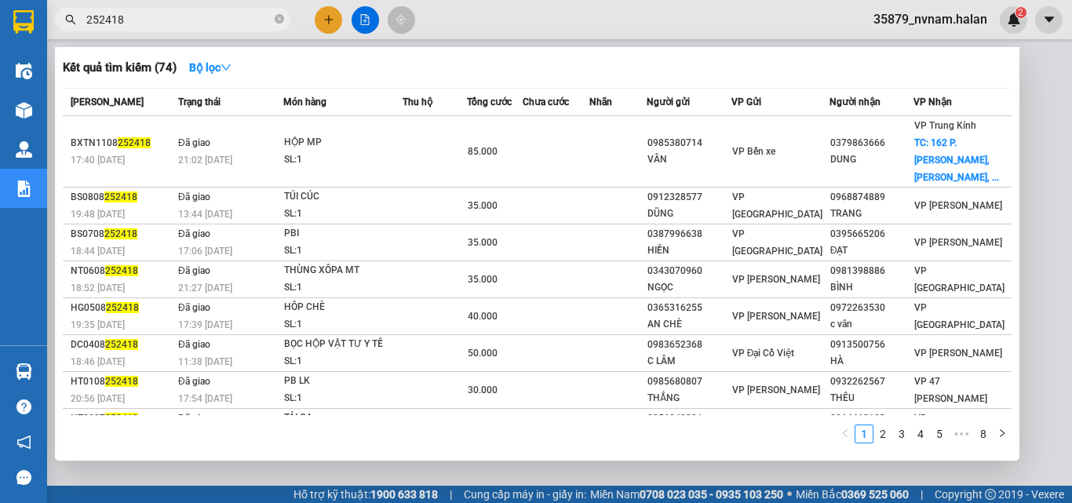
click at [557, 39] on div at bounding box center [536, 251] width 1072 height 503
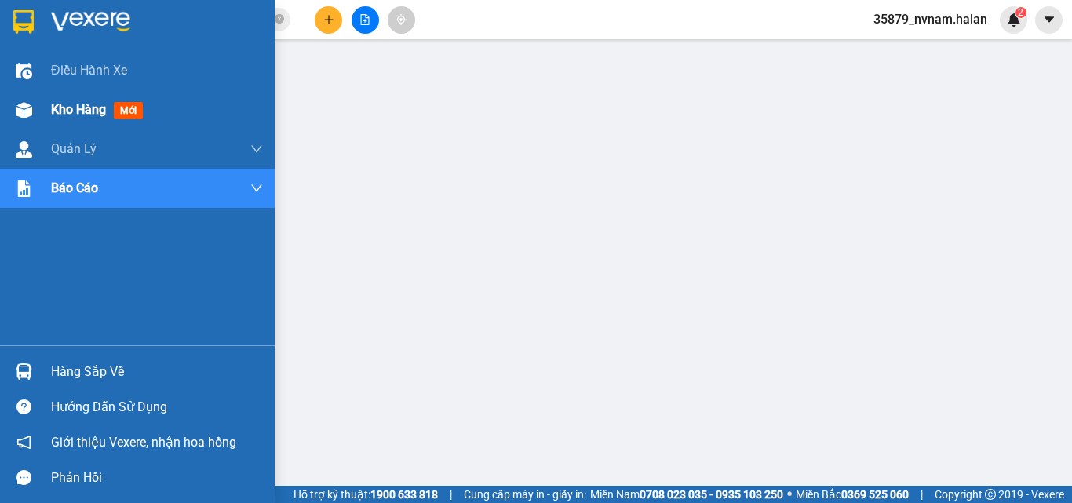
click at [35, 105] on div at bounding box center [23, 110] width 27 height 27
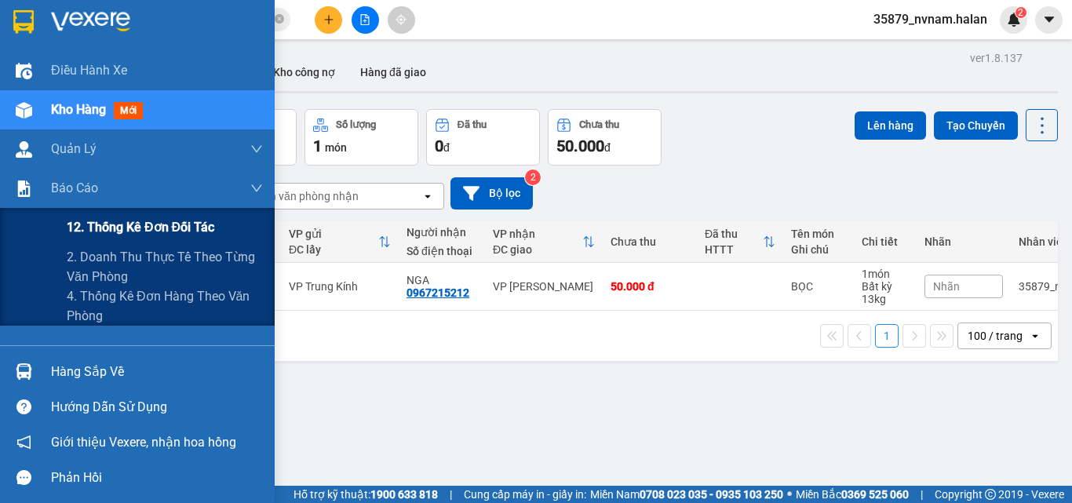
drag, startPoint x: 172, startPoint y: 223, endPoint x: 266, endPoint y: 235, distance: 94.9
click at [183, 225] on span "12. Thống kê đơn đối tác" at bounding box center [141, 227] width 148 height 20
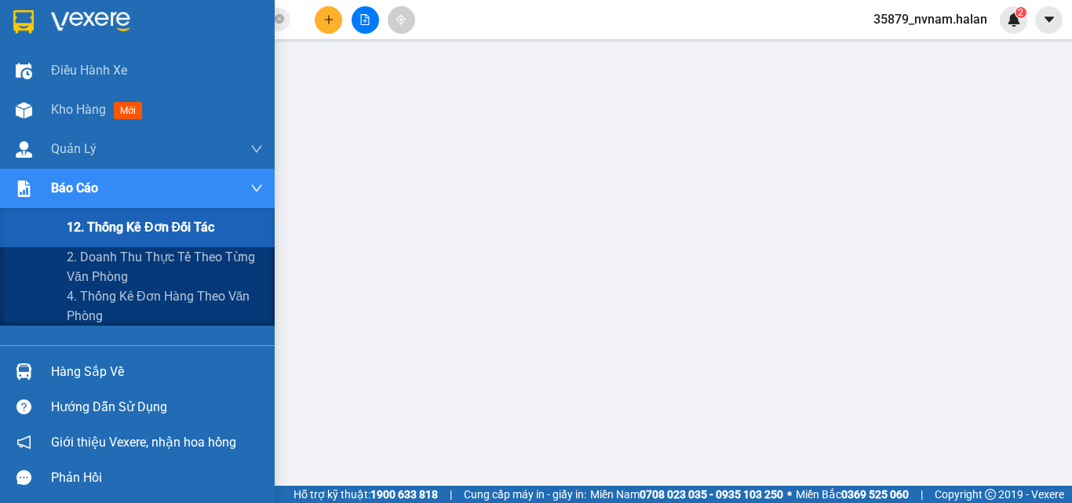
drag, startPoint x: 125, startPoint y: 258, endPoint x: 283, endPoint y: 238, distance: 159.1
click at [125, 258] on span "2. Doanh thu thực tế theo từng văn phòng" at bounding box center [165, 266] width 196 height 39
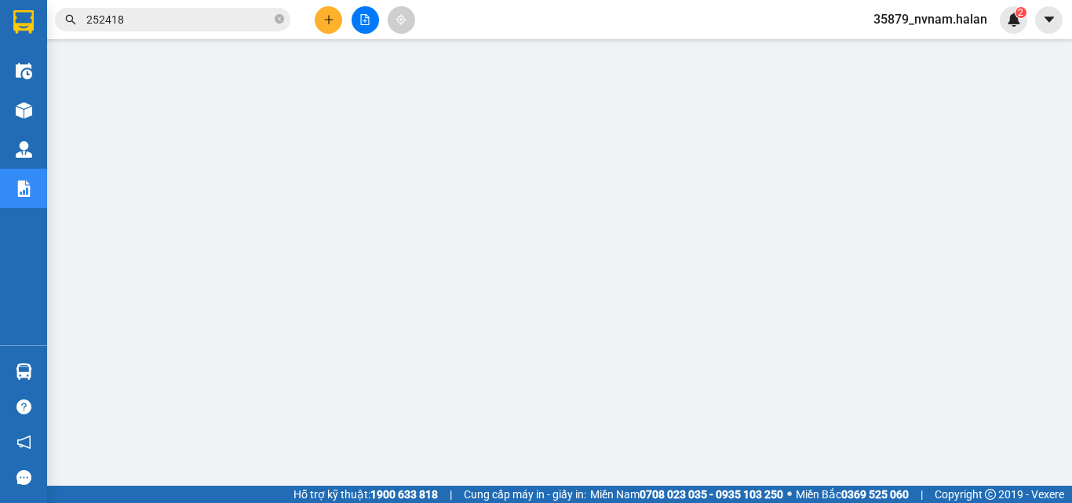
click at [167, 18] on input "252418" at bounding box center [178, 19] width 185 height 17
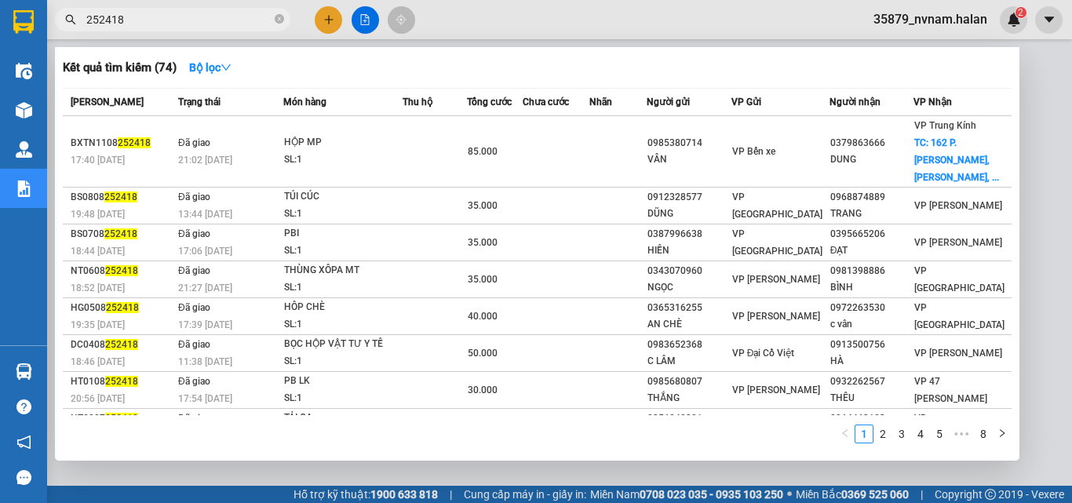
click at [167, 18] on input "252418" at bounding box center [178, 19] width 185 height 17
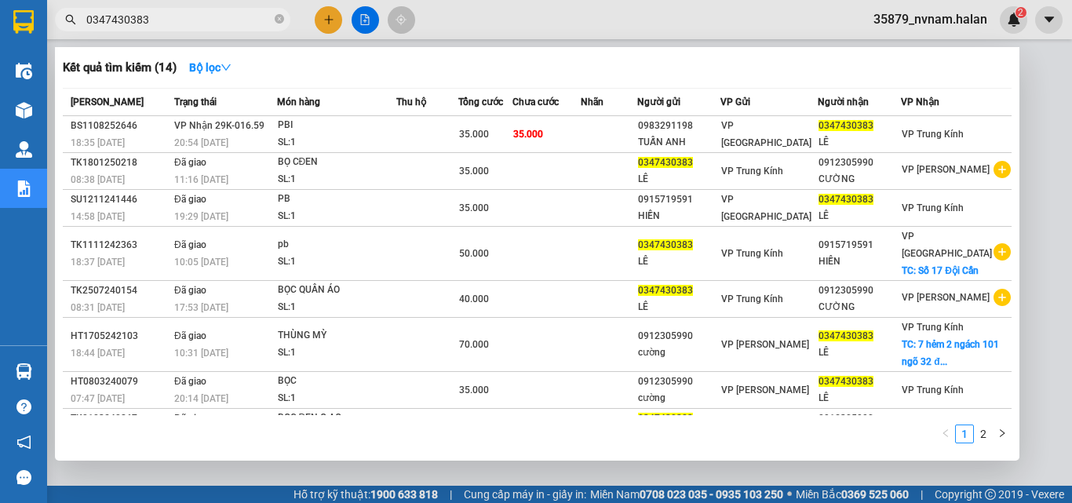
type input "0347430383"
